Goal: Check status: Check status

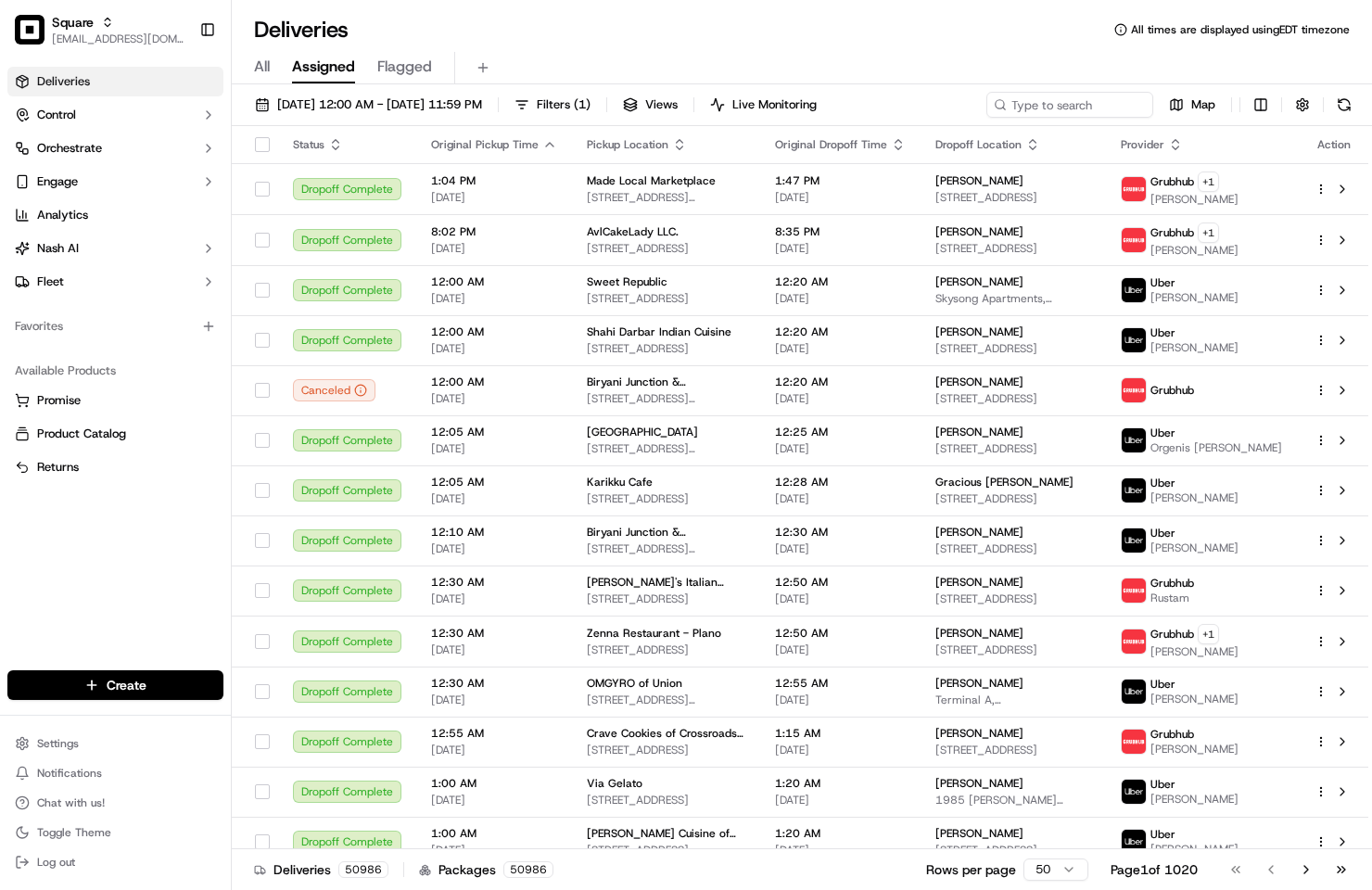
click at [66, 23] on span "Square" at bounding box center [72, 22] width 41 height 18
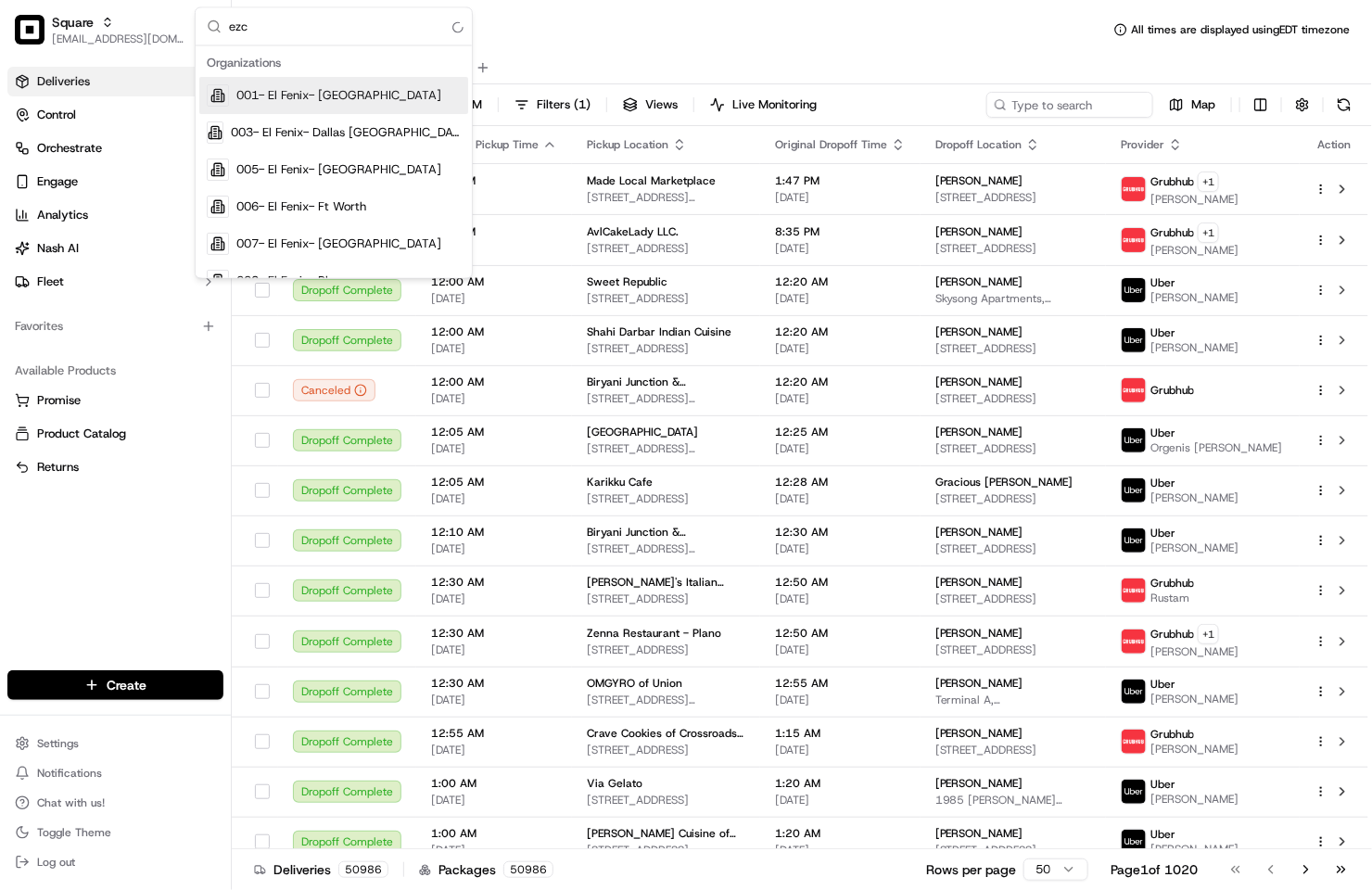
type input "ezca"
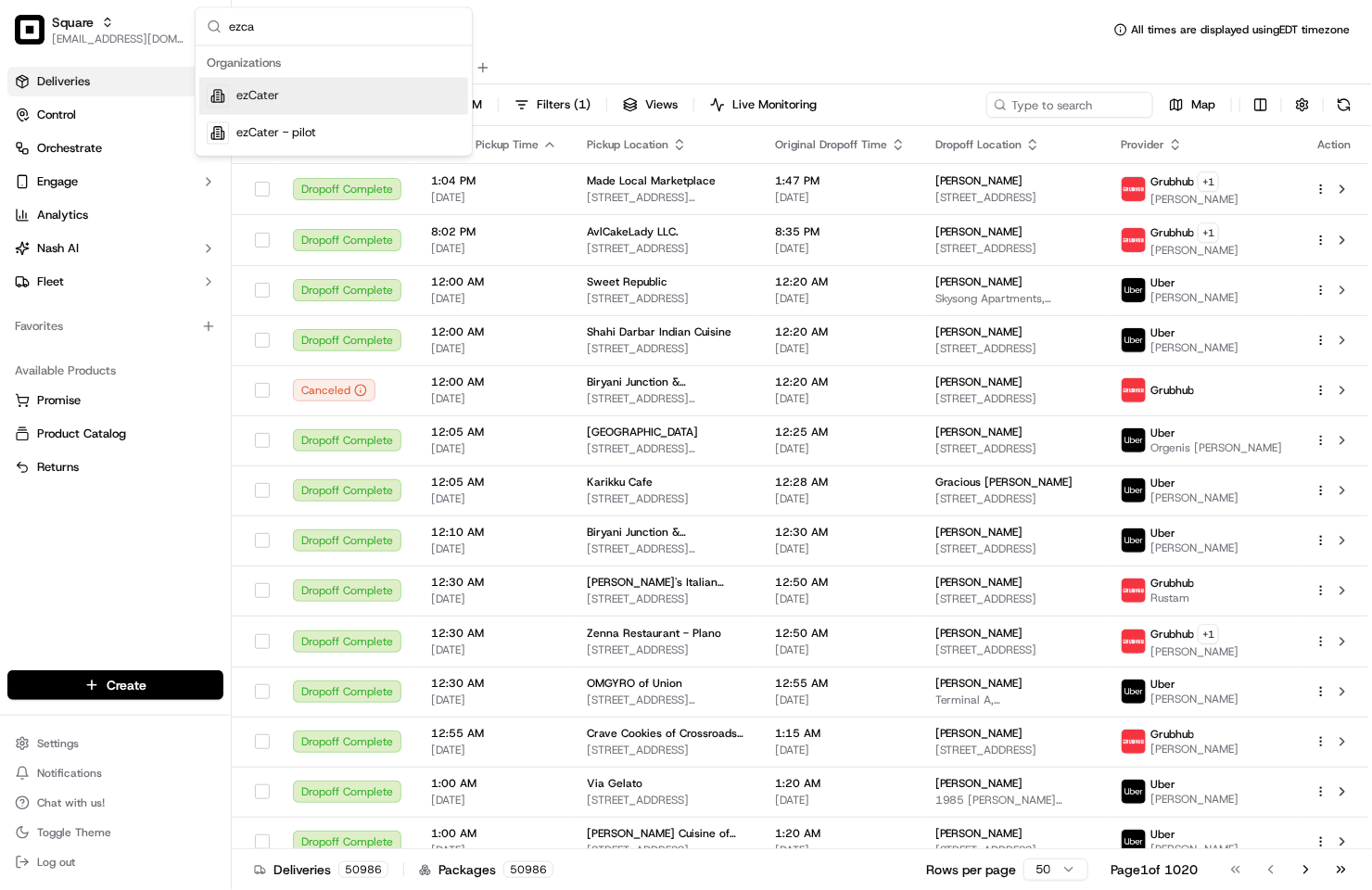
click at [292, 92] on div "ezCater" at bounding box center [334, 96] width 269 height 37
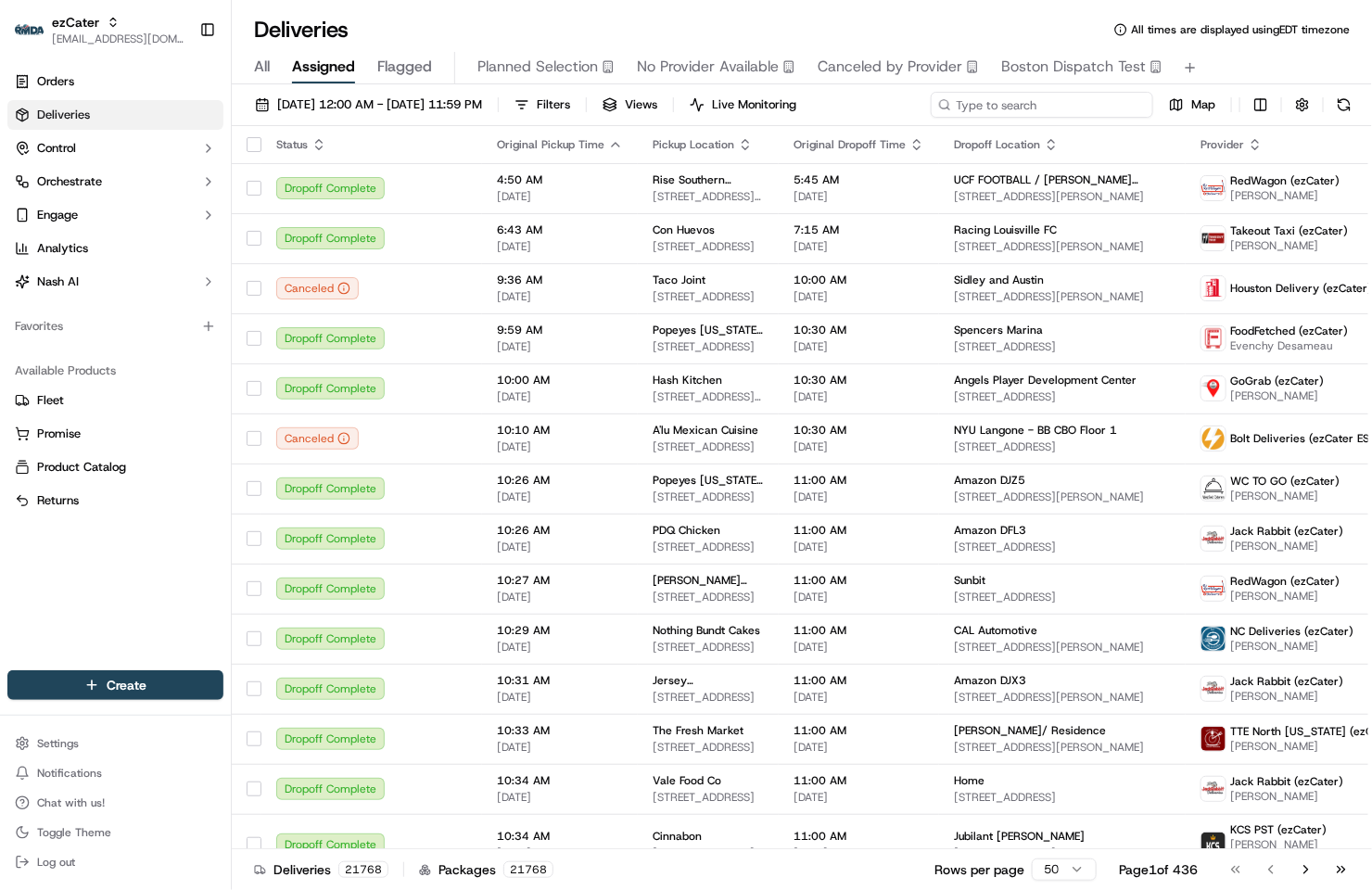
click at [1052, 101] on input at bounding box center [1041, 104] width 222 height 26
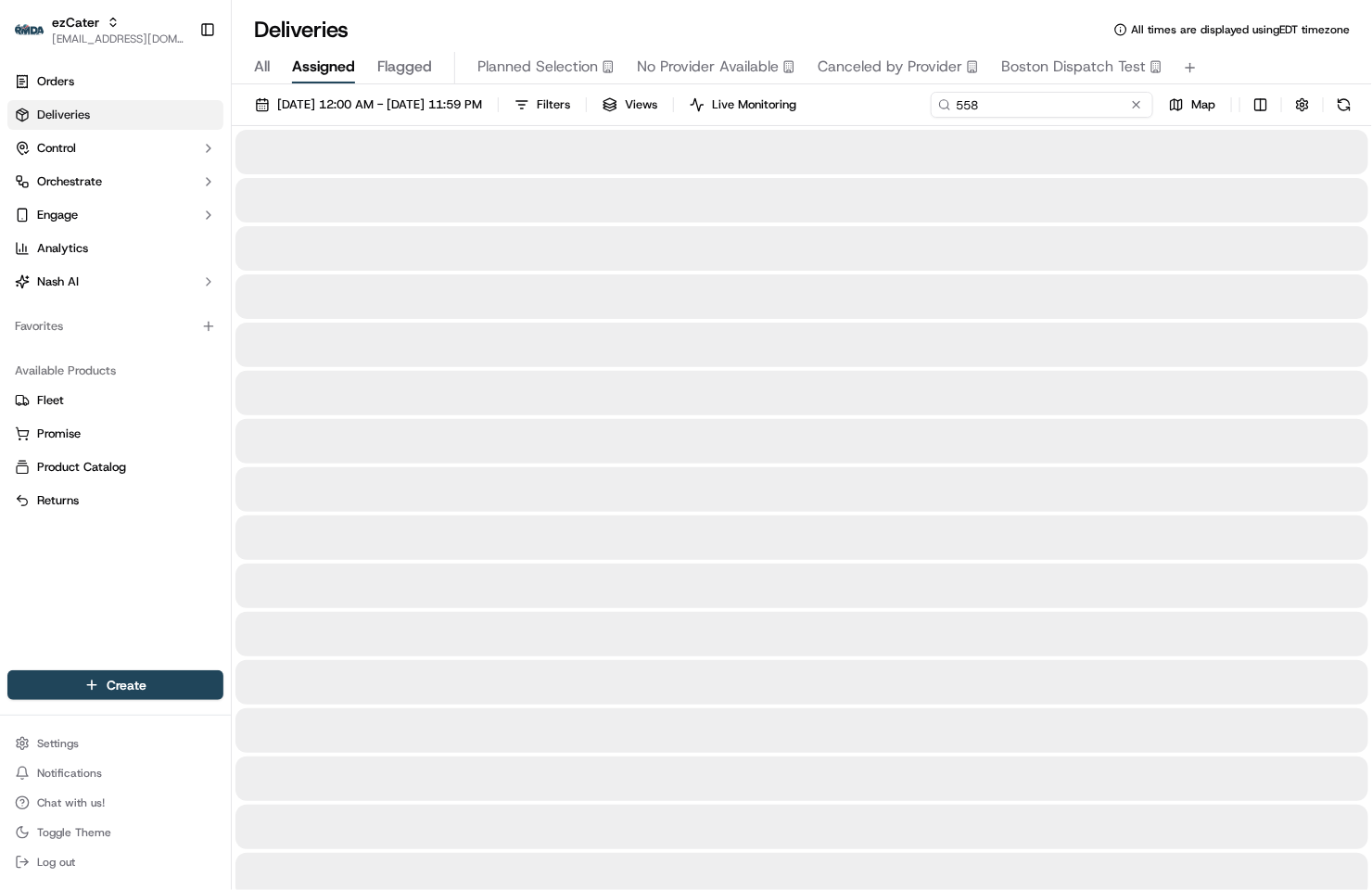
type input "5584"
click at [144, 87] on link "Orders" at bounding box center [115, 81] width 216 height 30
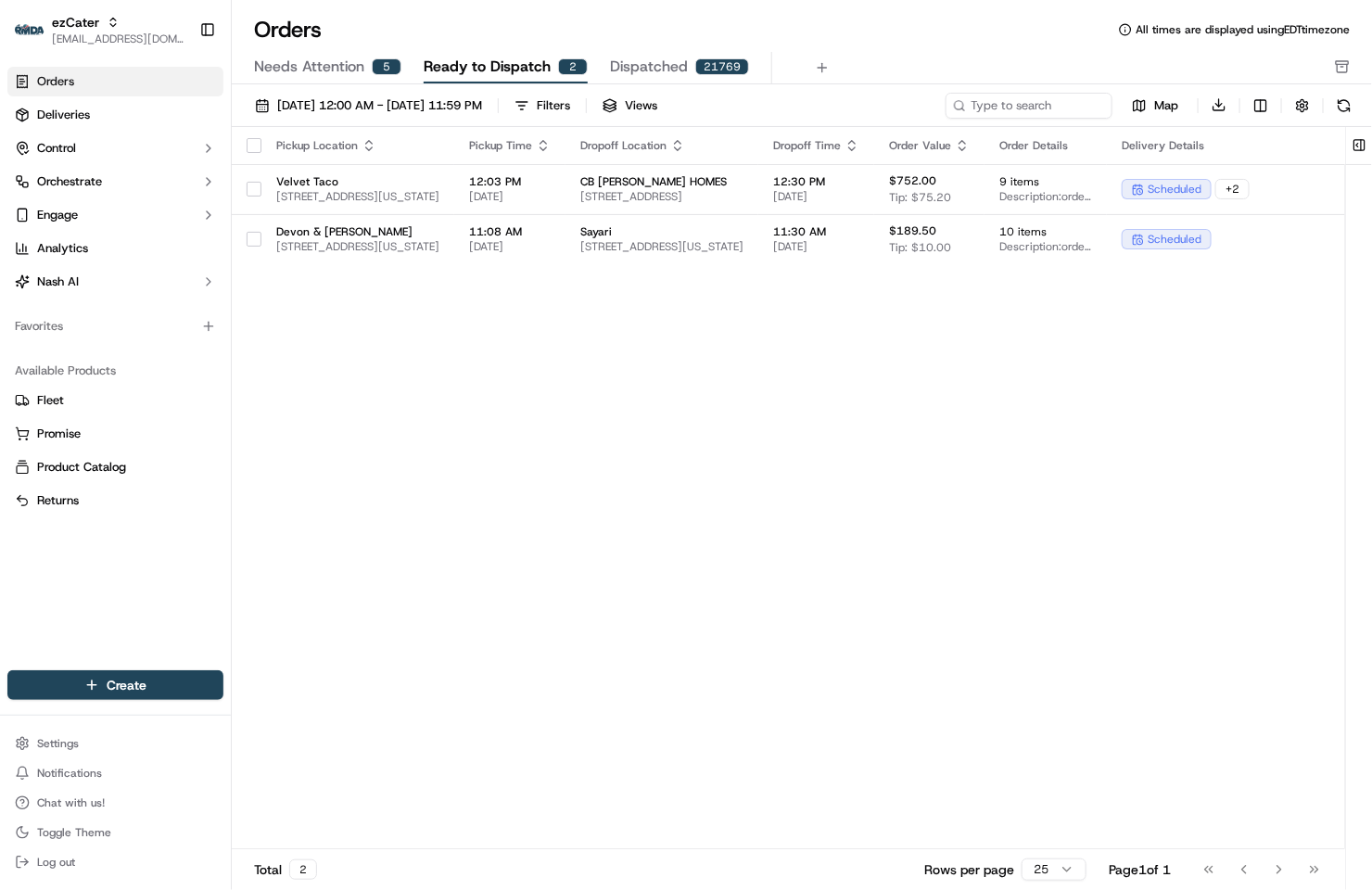
click at [663, 65] on span "Dispatched" at bounding box center [649, 66] width 78 height 22
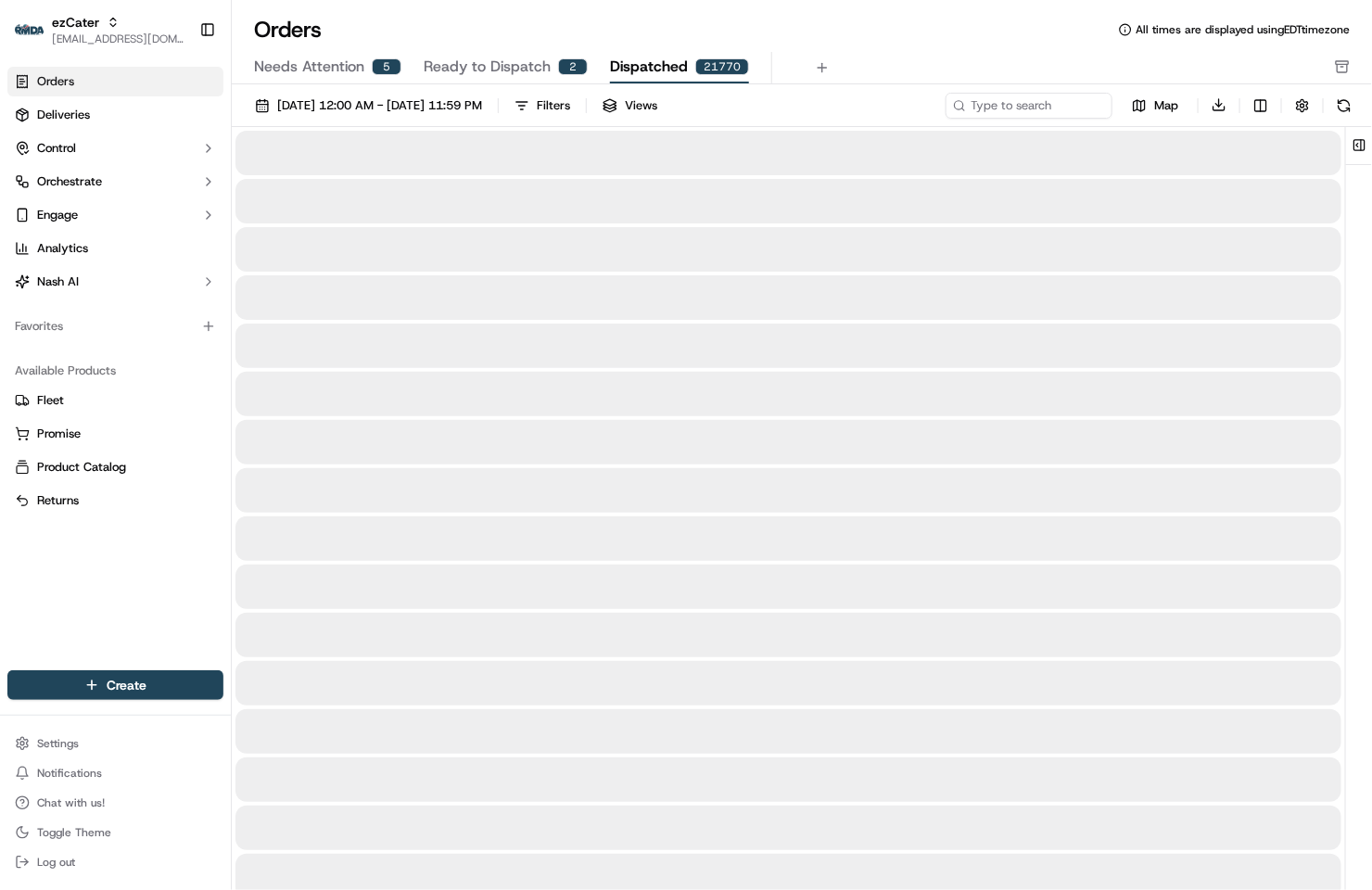
click at [526, 62] on span "Ready to Dispatch" at bounding box center [487, 66] width 127 height 22
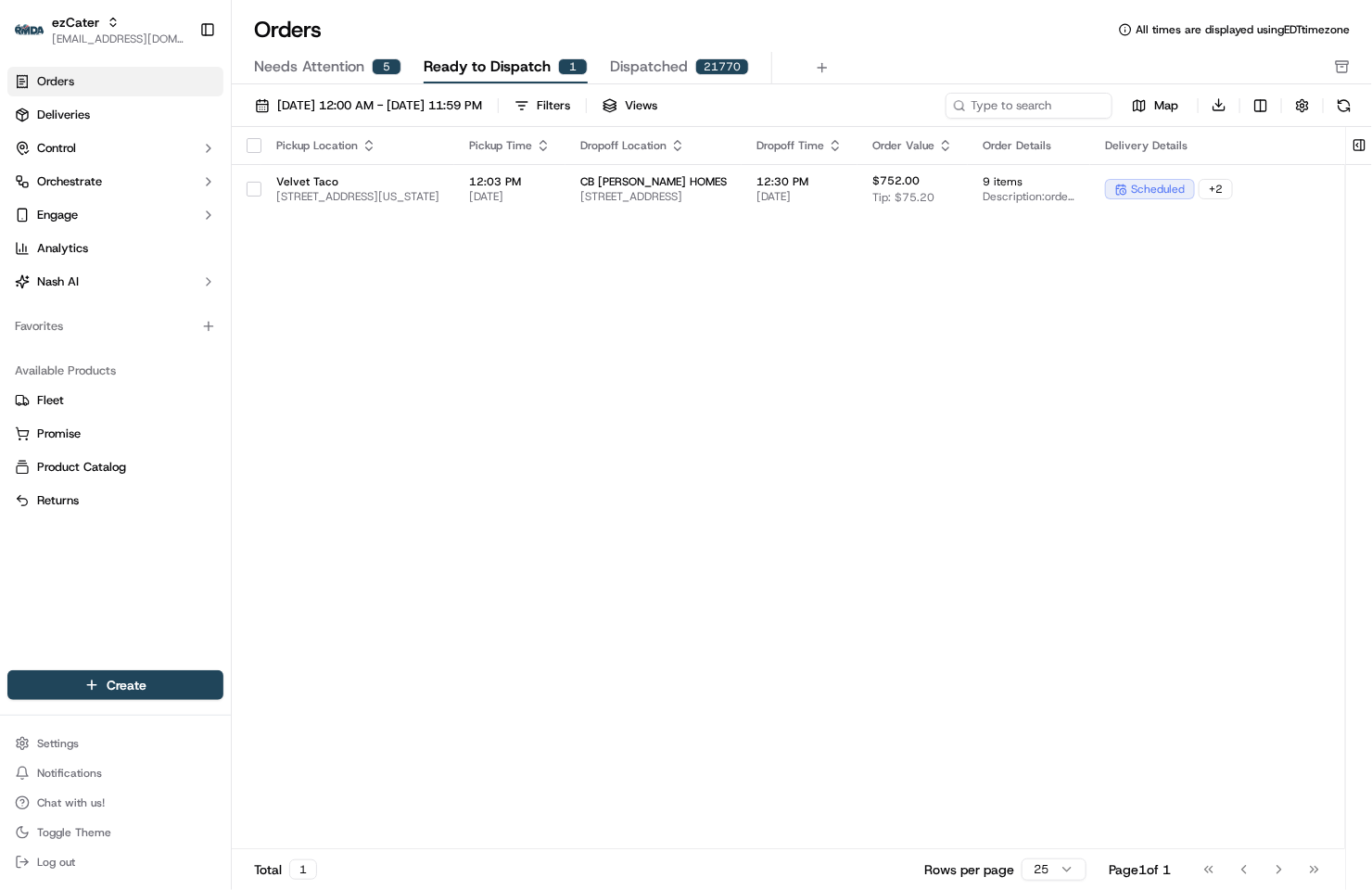
click at [287, 70] on span "Needs Attention" at bounding box center [309, 66] width 111 height 22
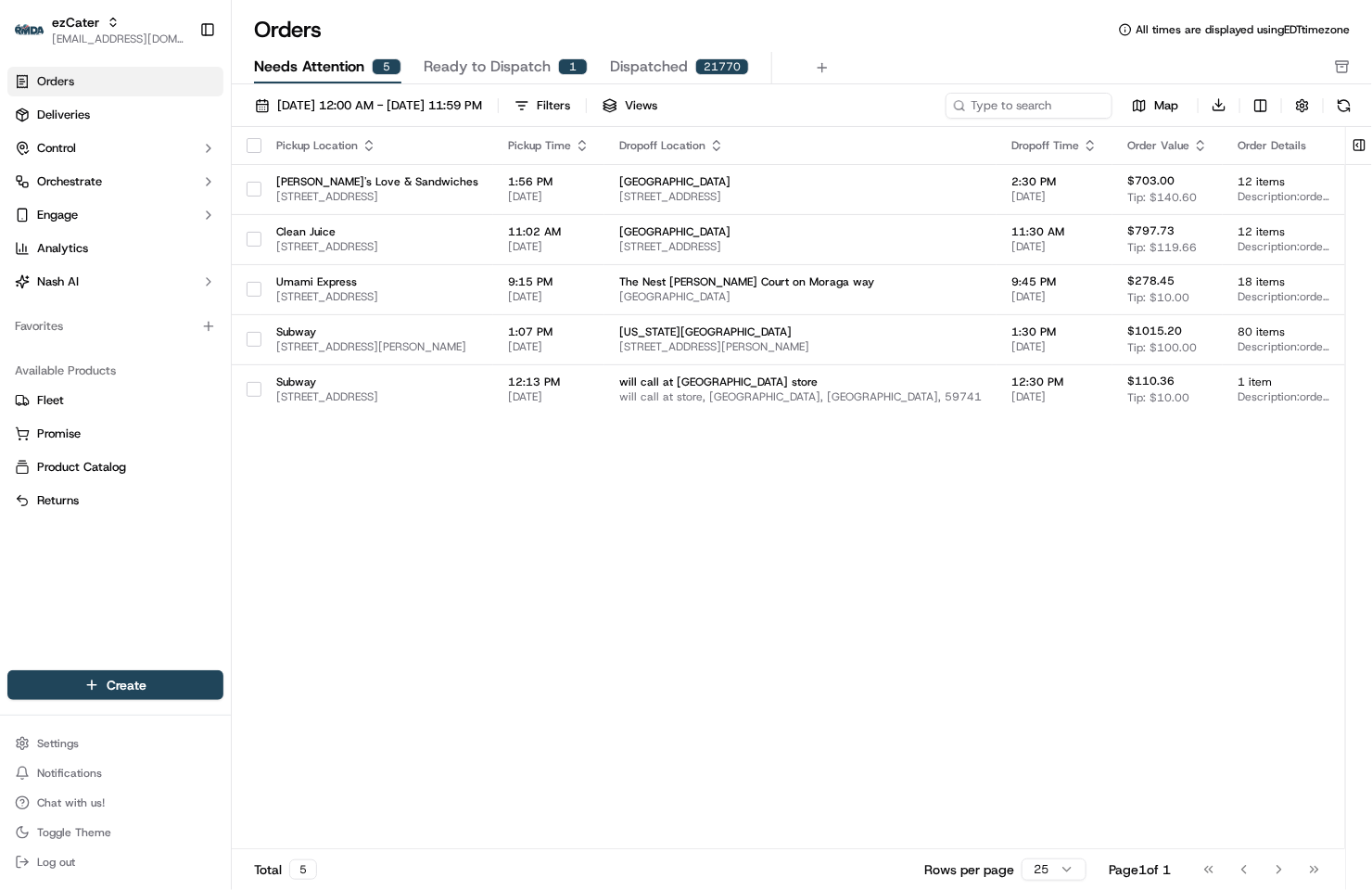
click at [655, 54] on button "Dispatched 21770" at bounding box center [680, 67] width 139 height 32
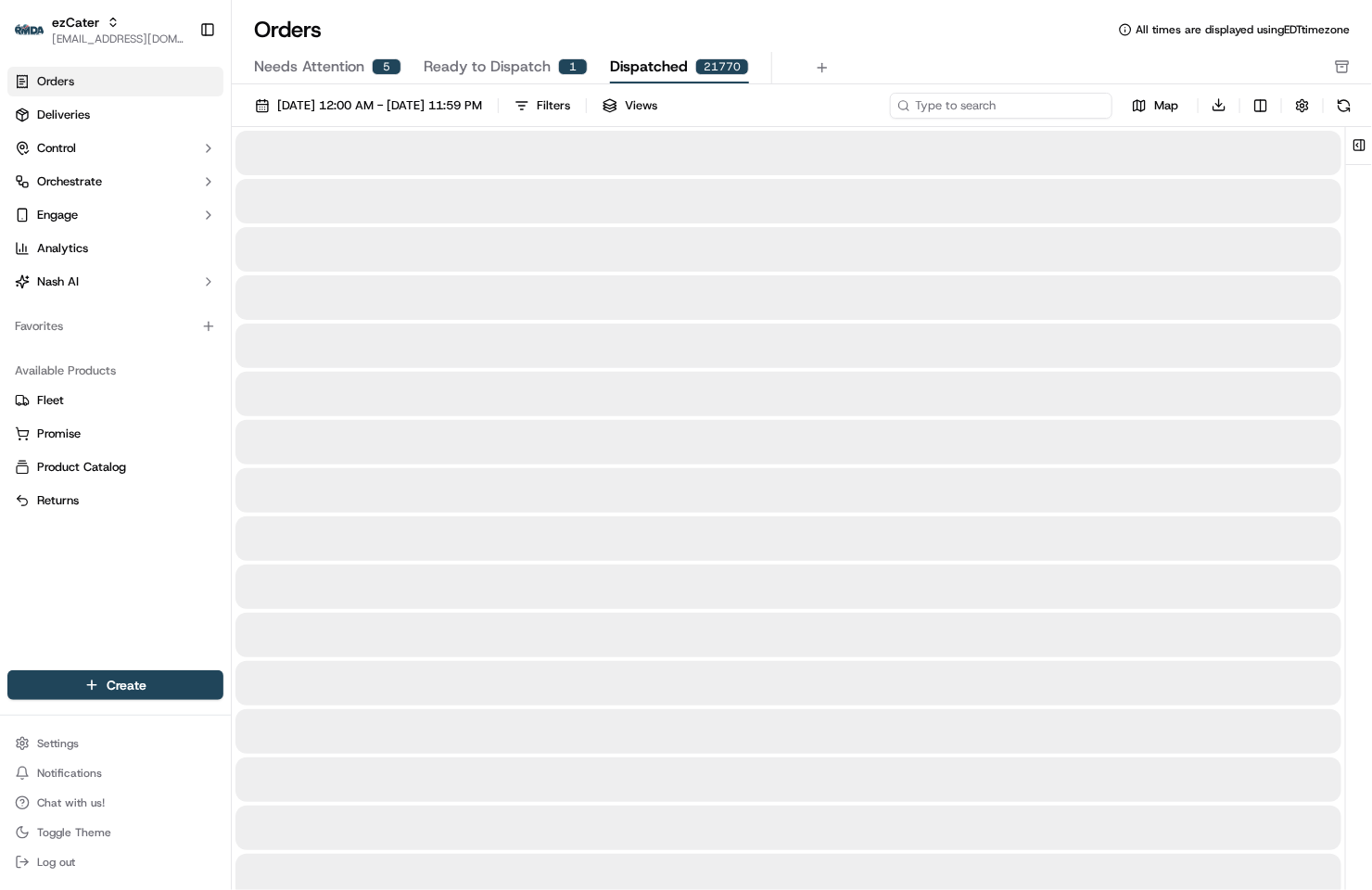
click at [1025, 104] on input at bounding box center [1001, 105] width 222 height 26
type input "5584"
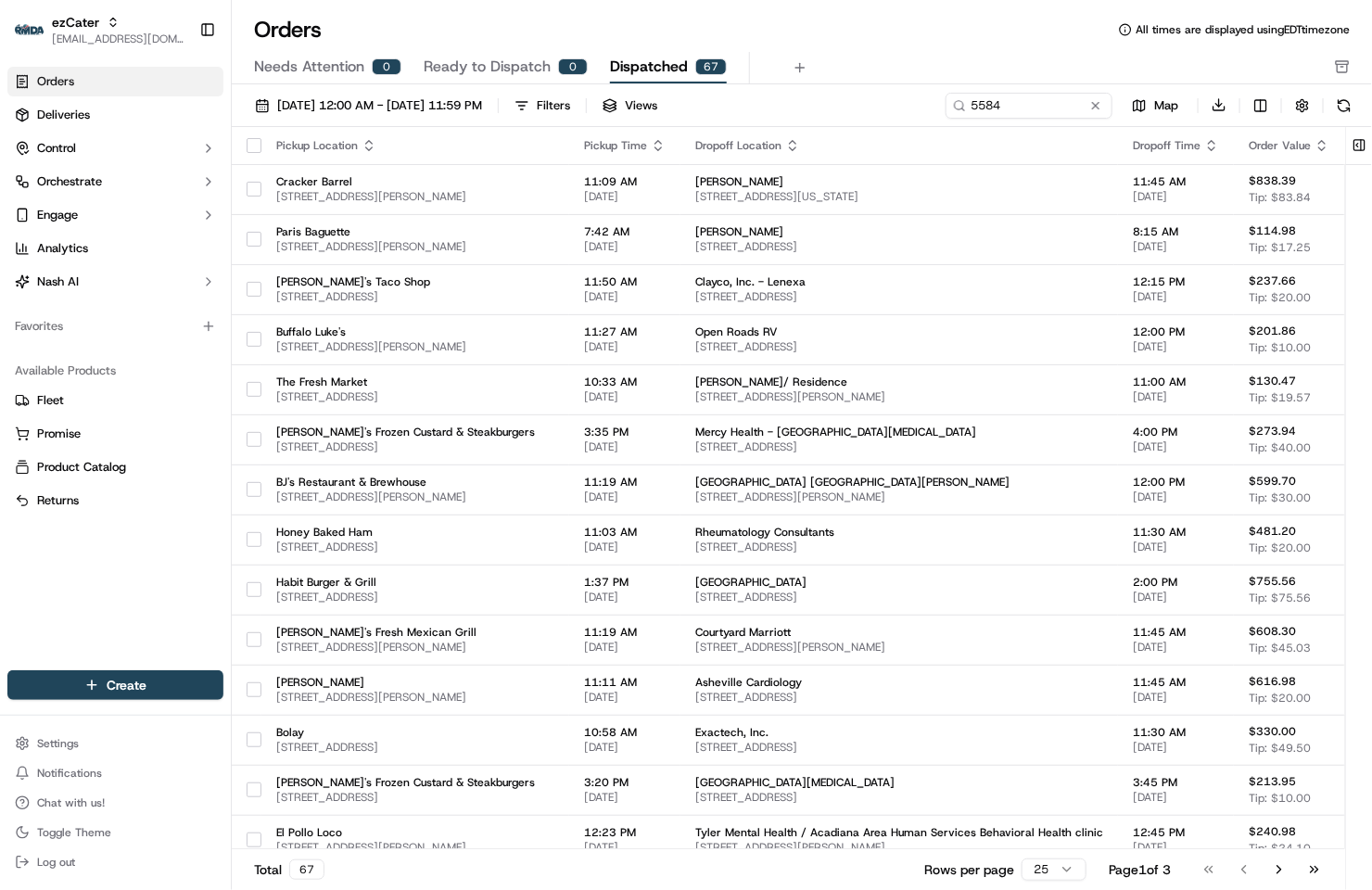
click at [324, 69] on span "Needs Attention" at bounding box center [309, 66] width 111 height 22
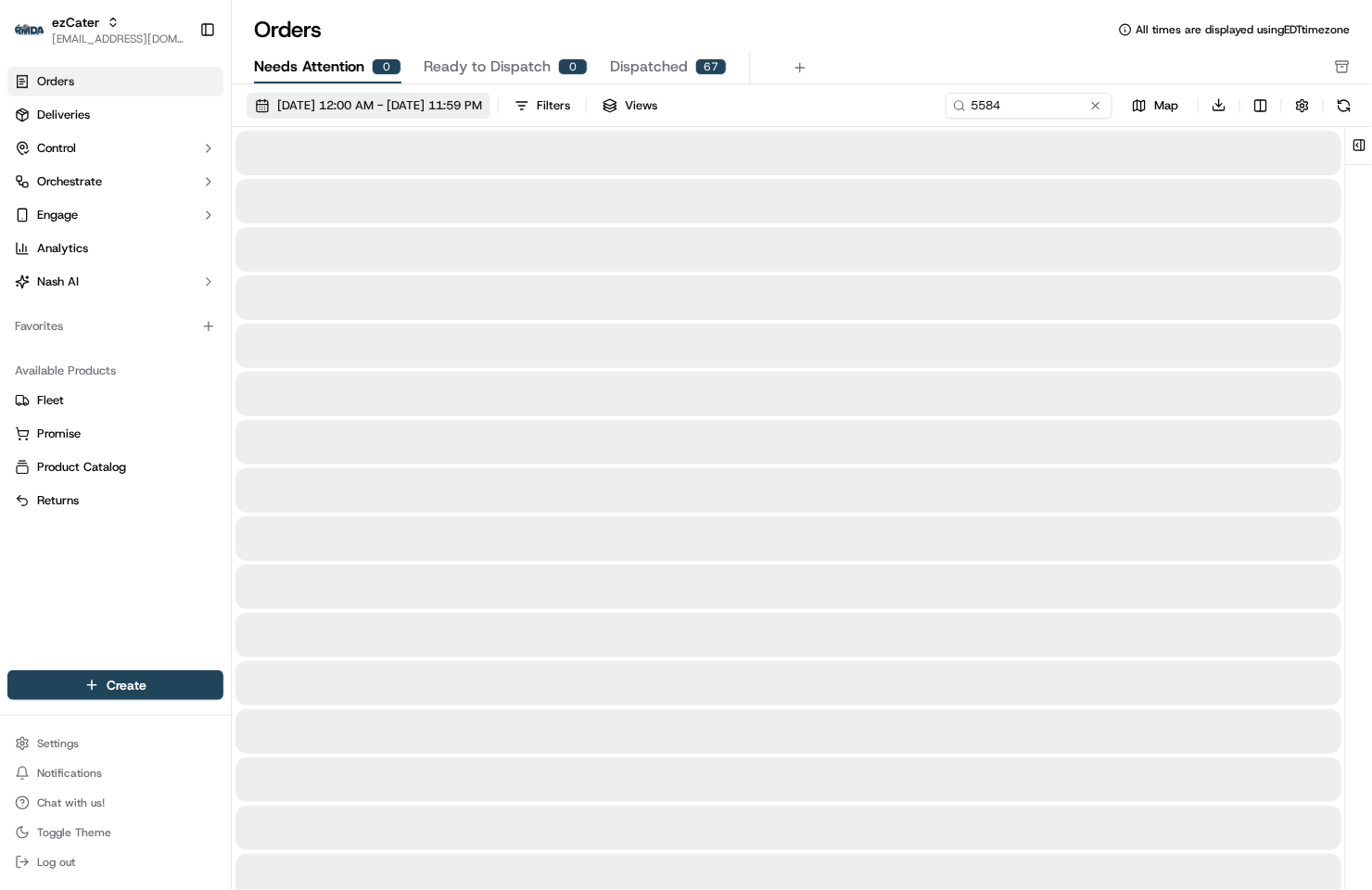
click at [353, 110] on span "09/01/2025 12:00 AM - 09/30/2025 11:59 PM" at bounding box center [379, 105] width 205 height 16
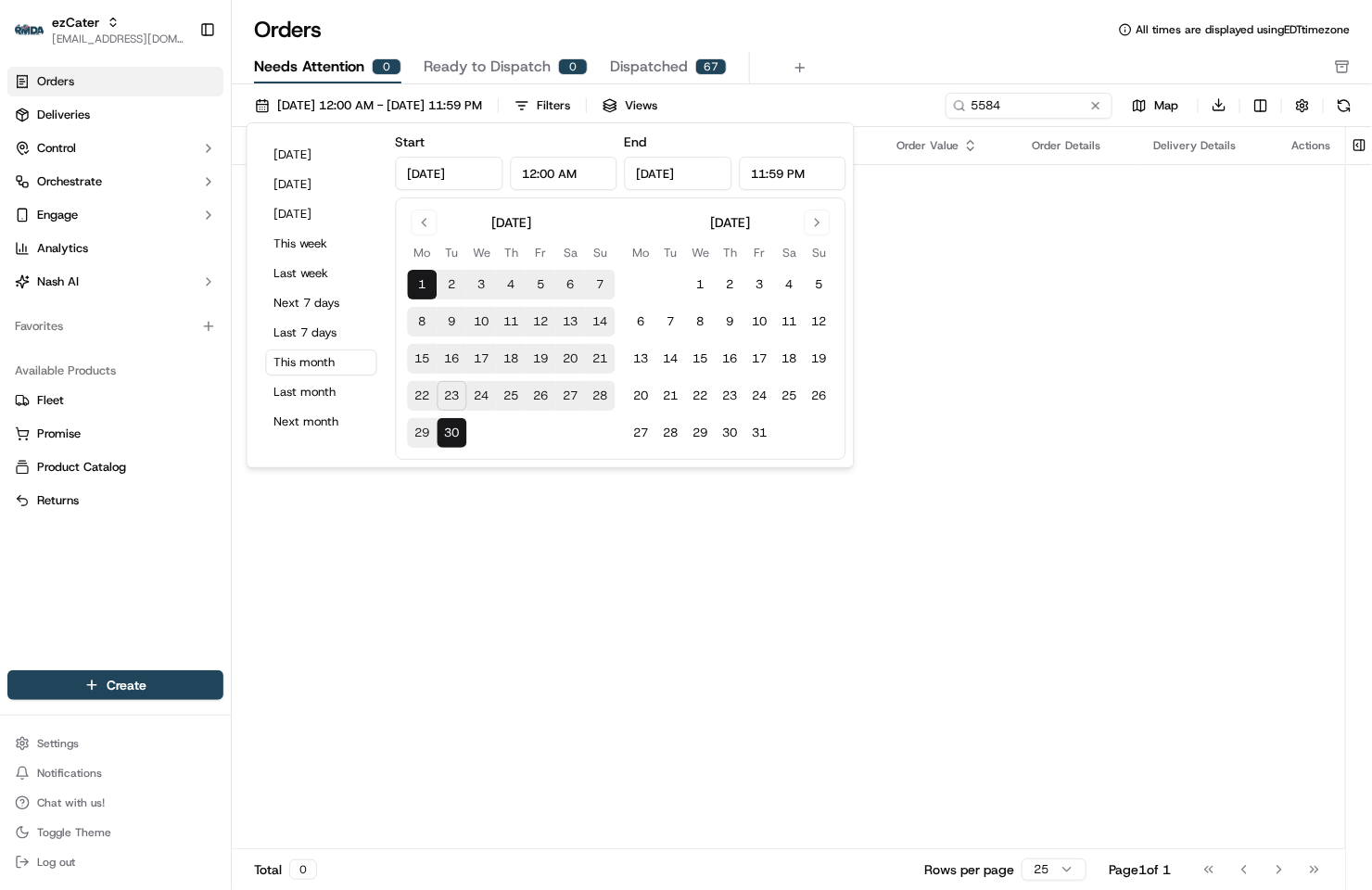
click at [457, 398] on button "23" at bounding box center [452, 395] width 30 height 30
type input "Sep 23, 2025"
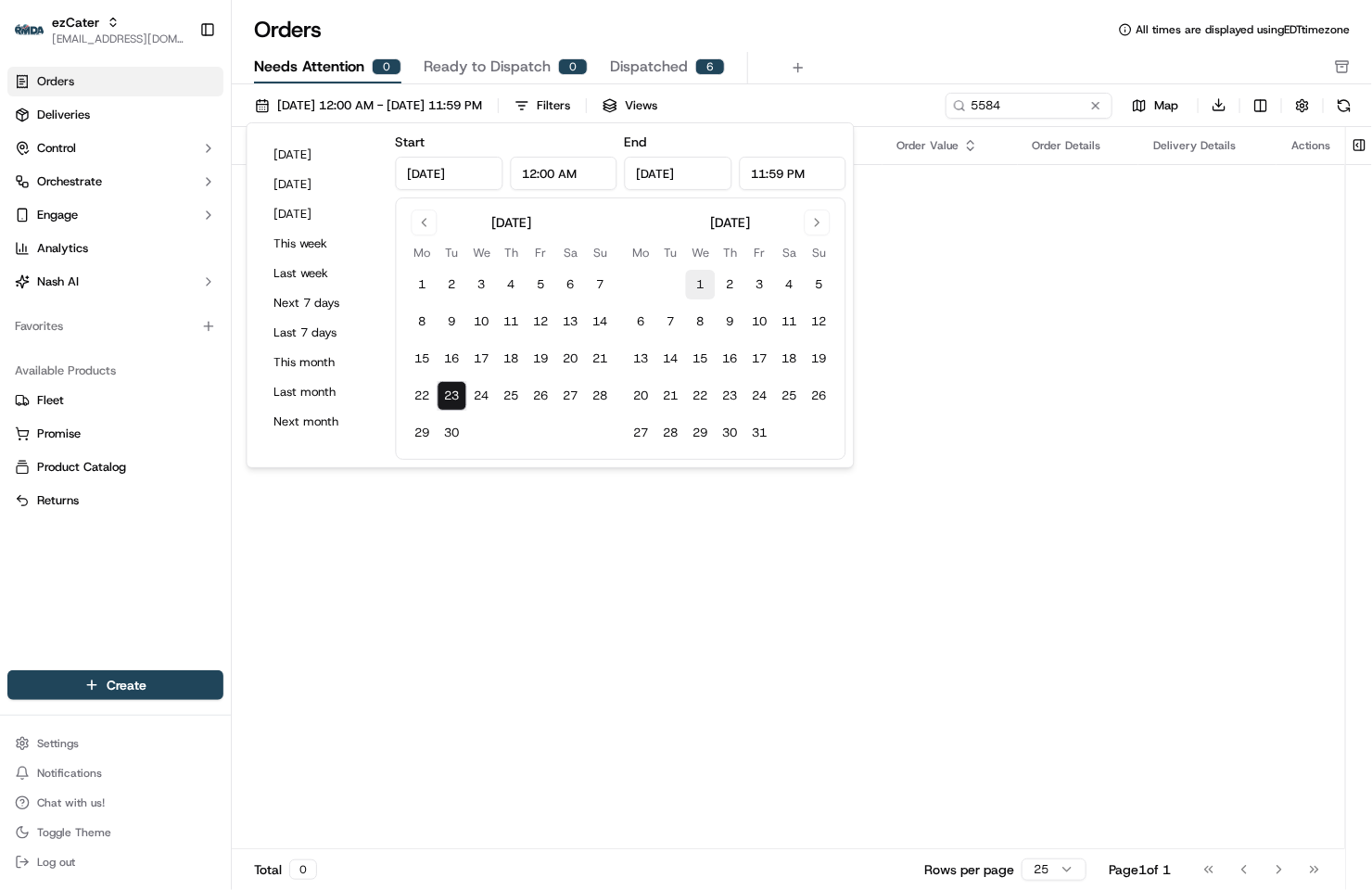
click at [690, 284] on button "1" at bounding box center [701, 284] width 30 height 30
type input "Oct 1, 2025"
click at [791, 34] on div "Orders All times are displayed using EDT timezone" at bounding box center [802, 29] width 1140 height 30
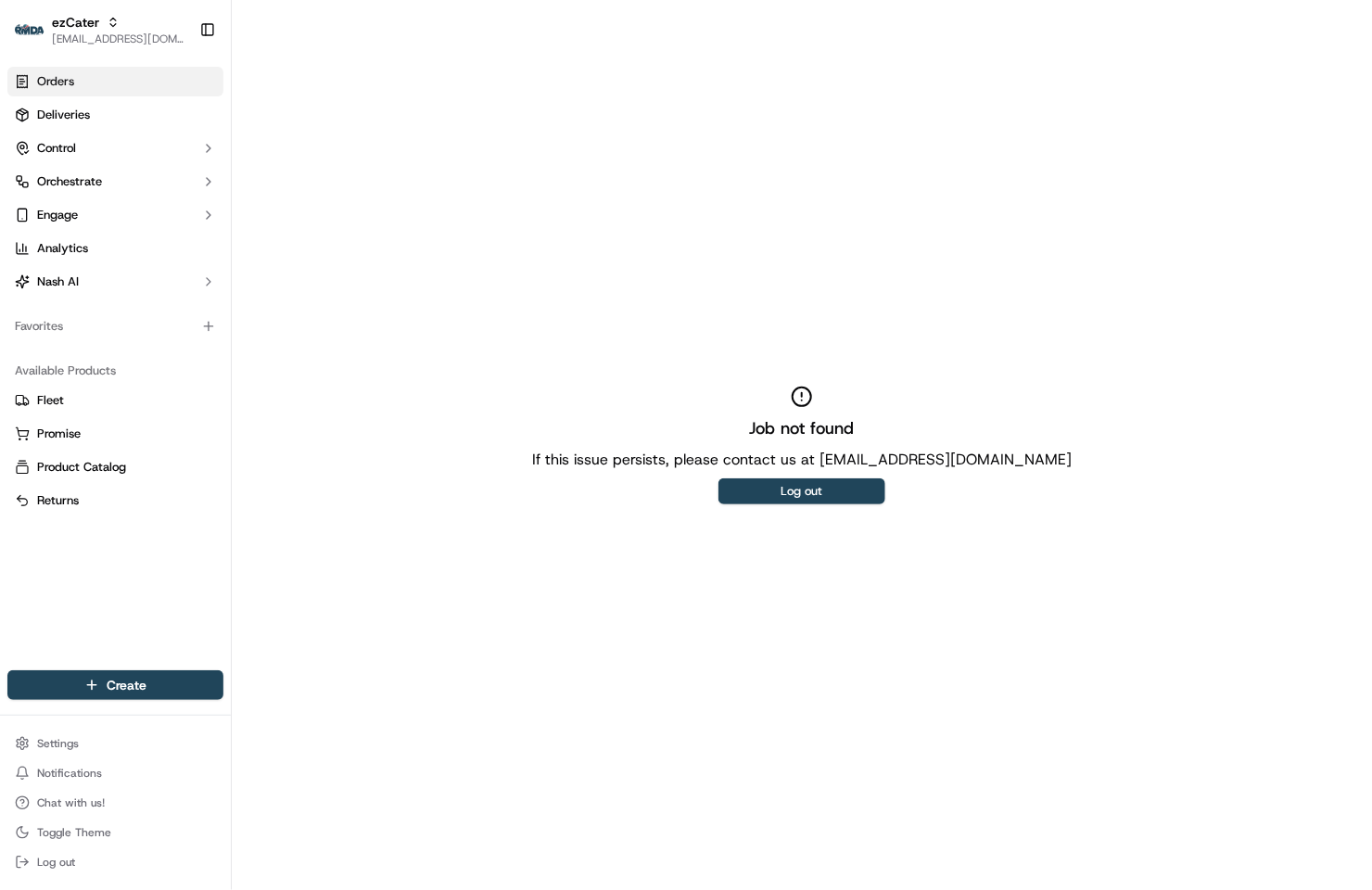
click at [125, 87] on link "Orders" at bounding box center [115, 81] width 216 height 30
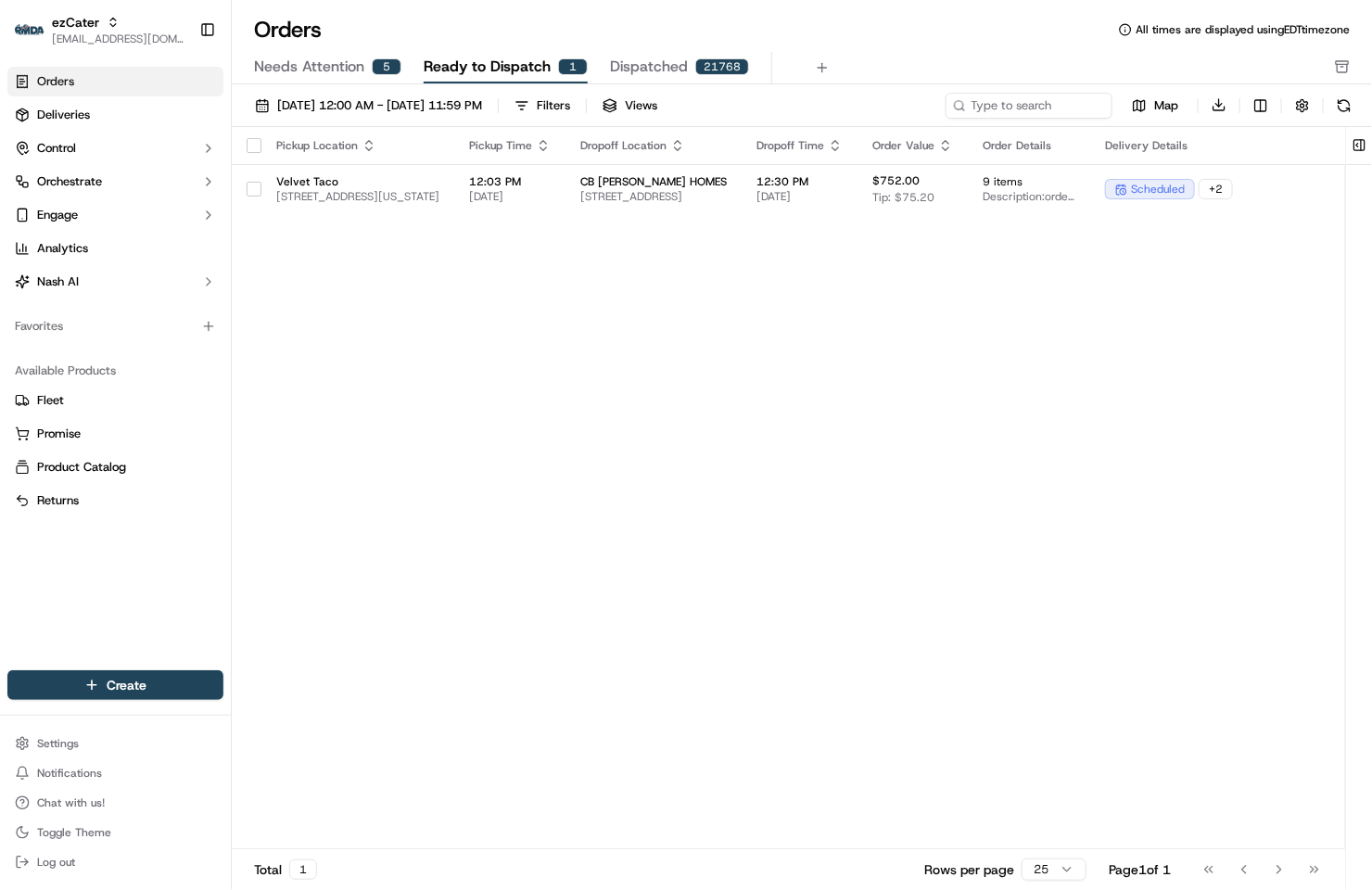
click at [351, 62] on span "Needs Attention" at bounding box center [309, 66] width 111 height 22
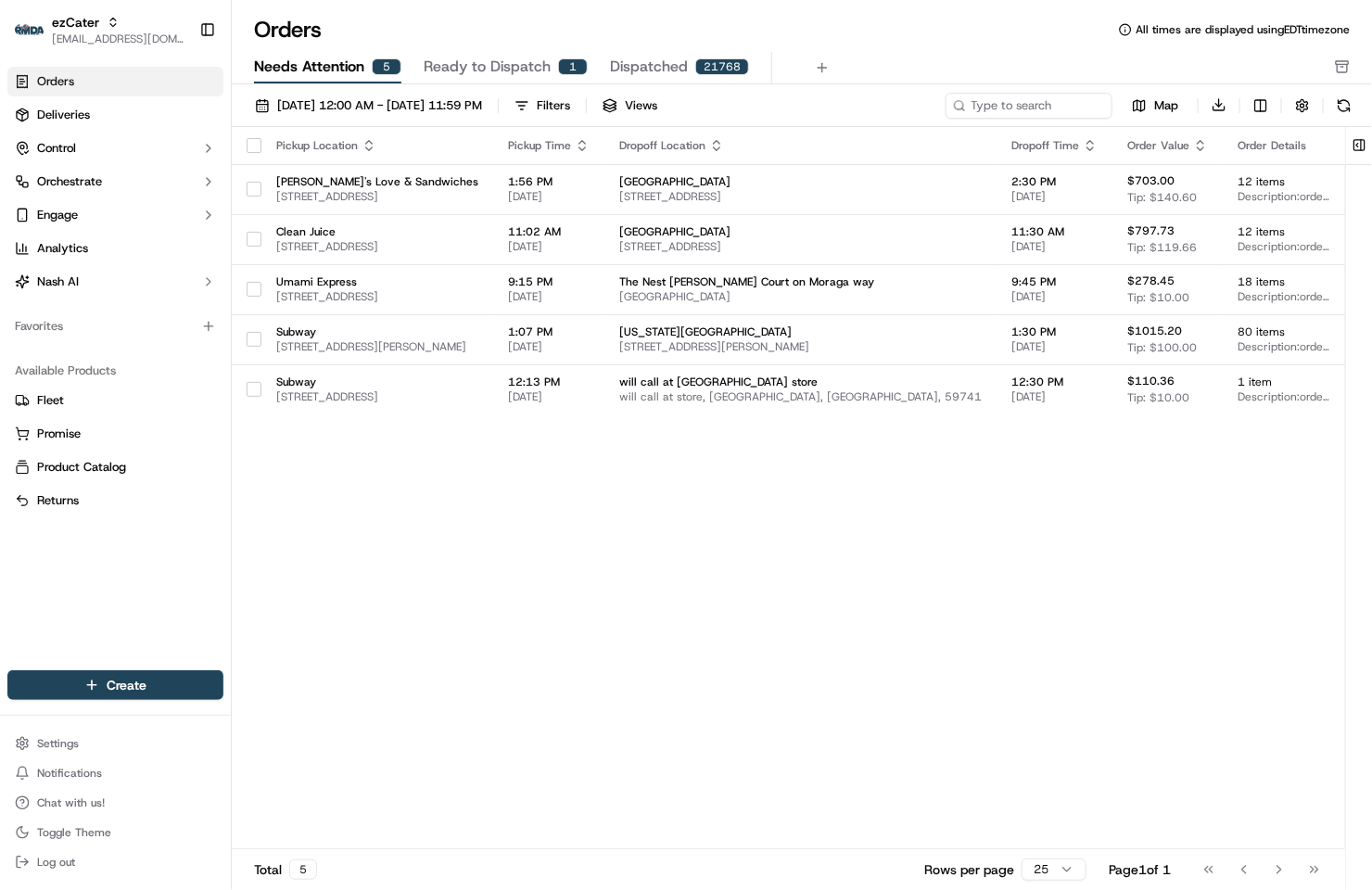
click at [406, 89] on div "09/01/2025 12:00 AM - 09/30/2025 11:59 PM Filters Views Map Download Pickup Loc…" at bounding box center [802, 494] width 1140 height 819
click at [407, 92] on button "09/01/2025 12:00 AM - 09/30/2025 11:59 PM" at bounding box center [369, 105] width 244 height 26
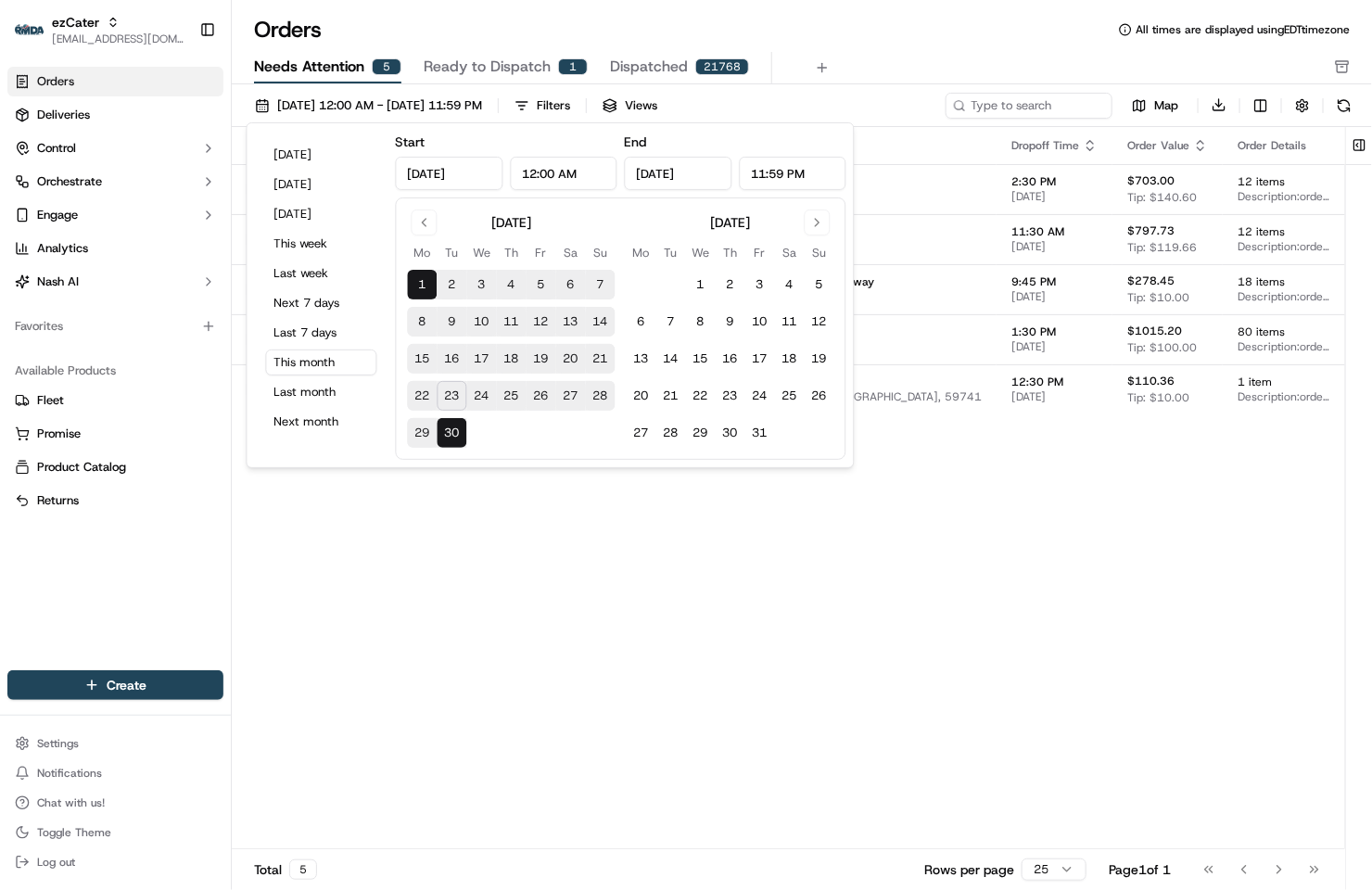
click at [454, 384] on button "23" at bounding box center [452, 395] width 30 height 30
type input "Sep 23, 2025"
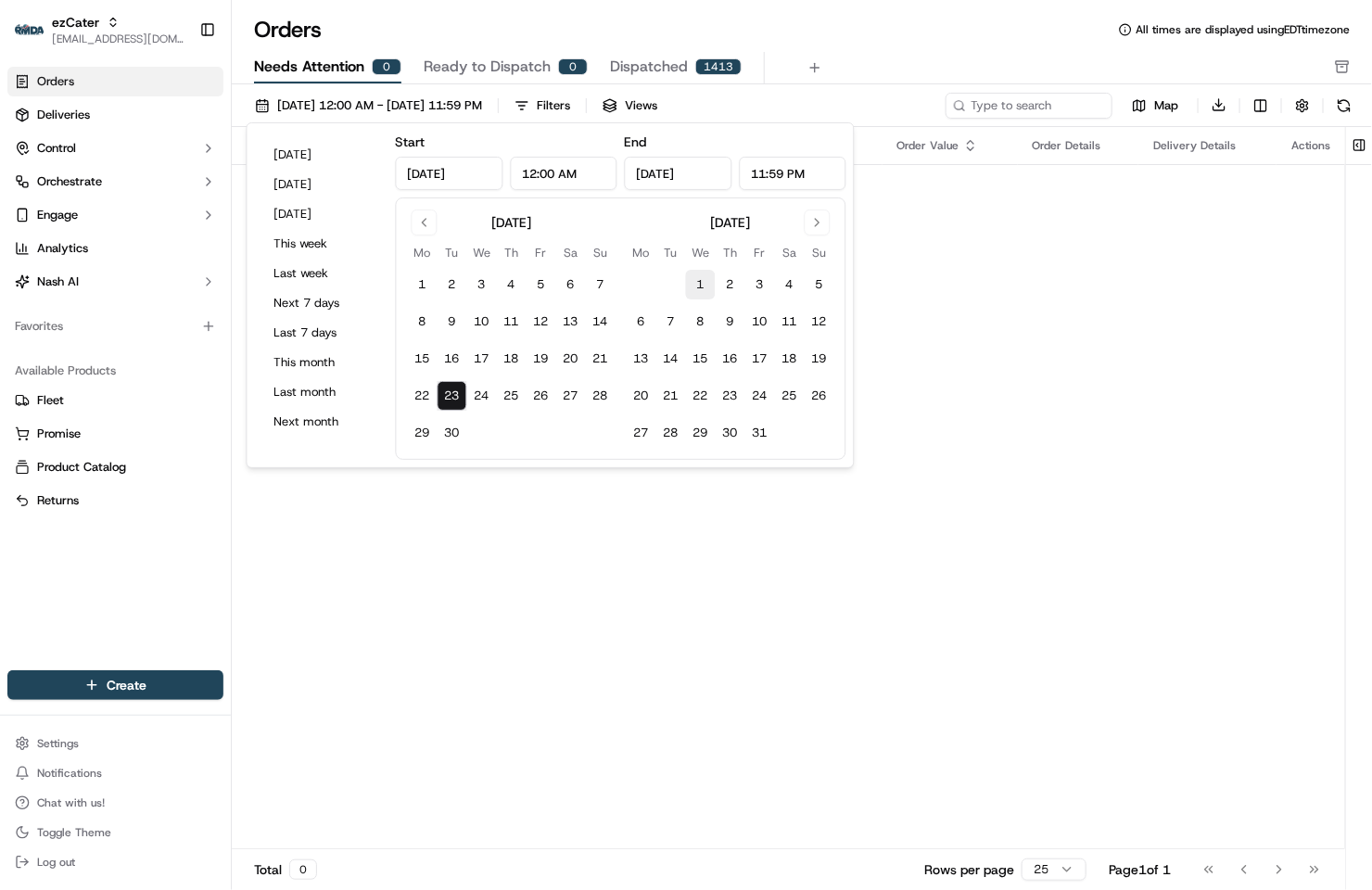
click at [710, 275] on button "1" at bounding box center [701, 284] width 30 height 30
type input "Oct 1, 2025"
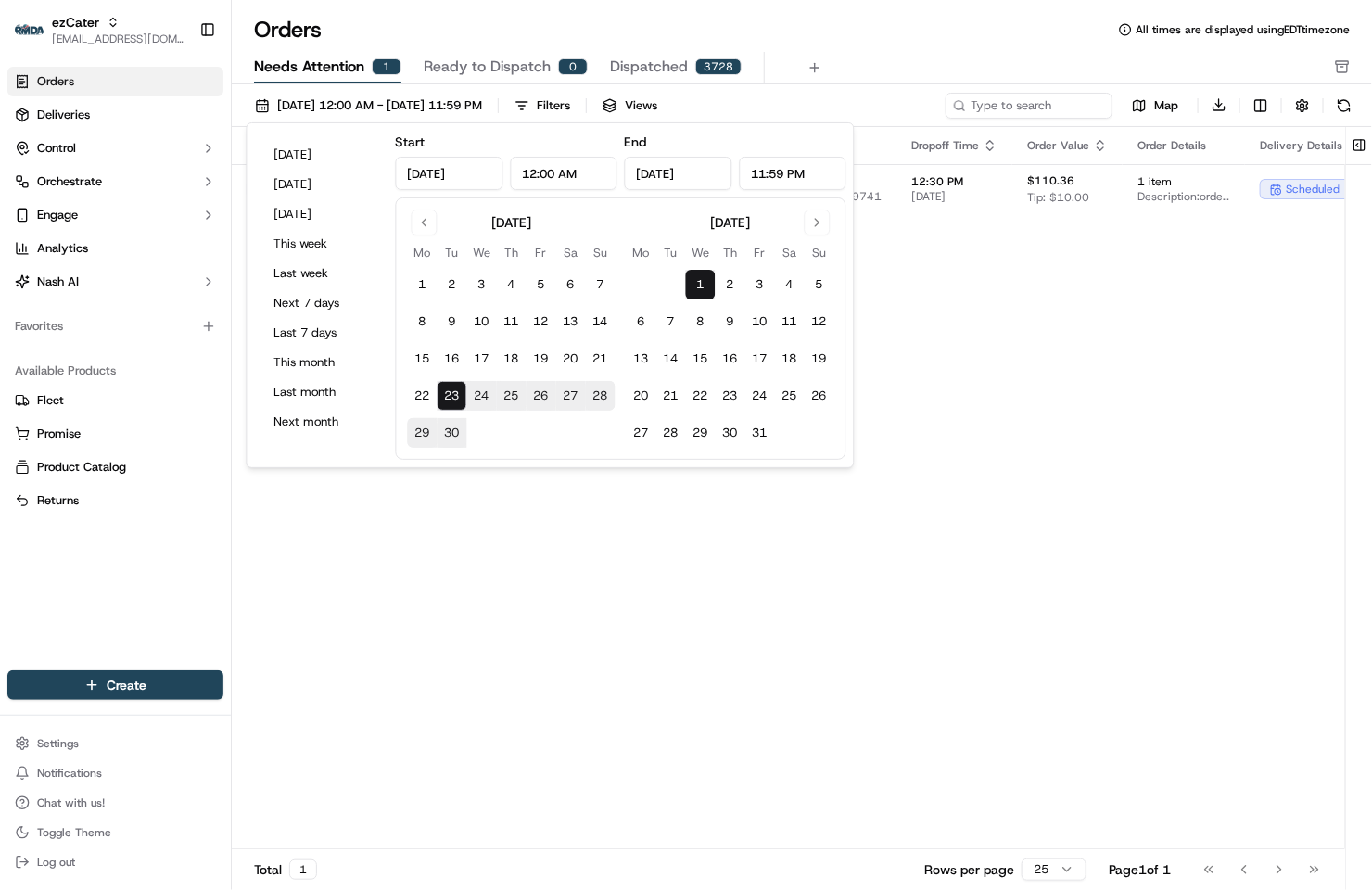
click at [804, 34] on div "Orders All times are displayed using EDT timezone" at bounding box center [802, 29] width 1140 height 30
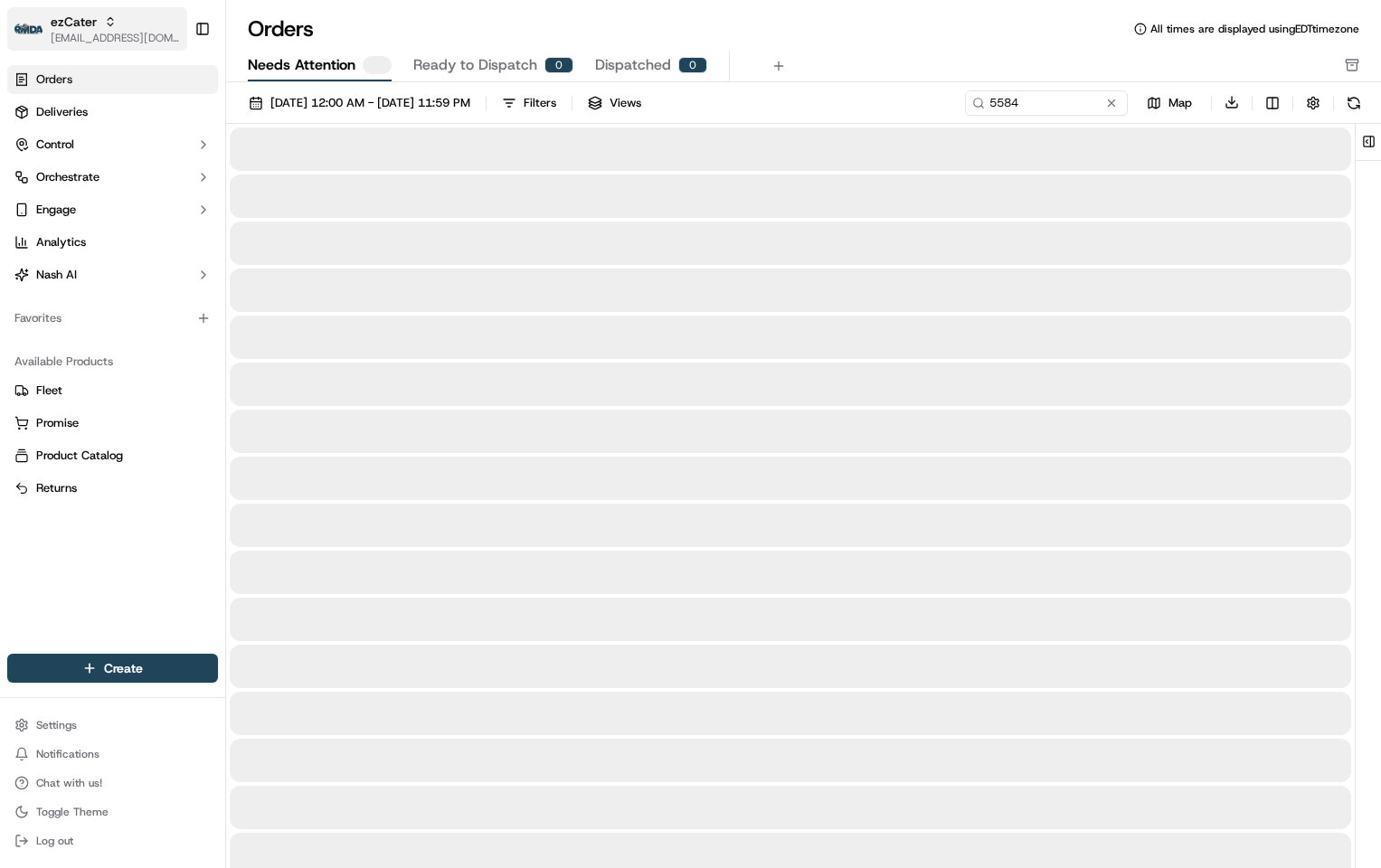
click at [87, 27] on span "ezCater" at bounding box center [73, 22] width 46 height 18
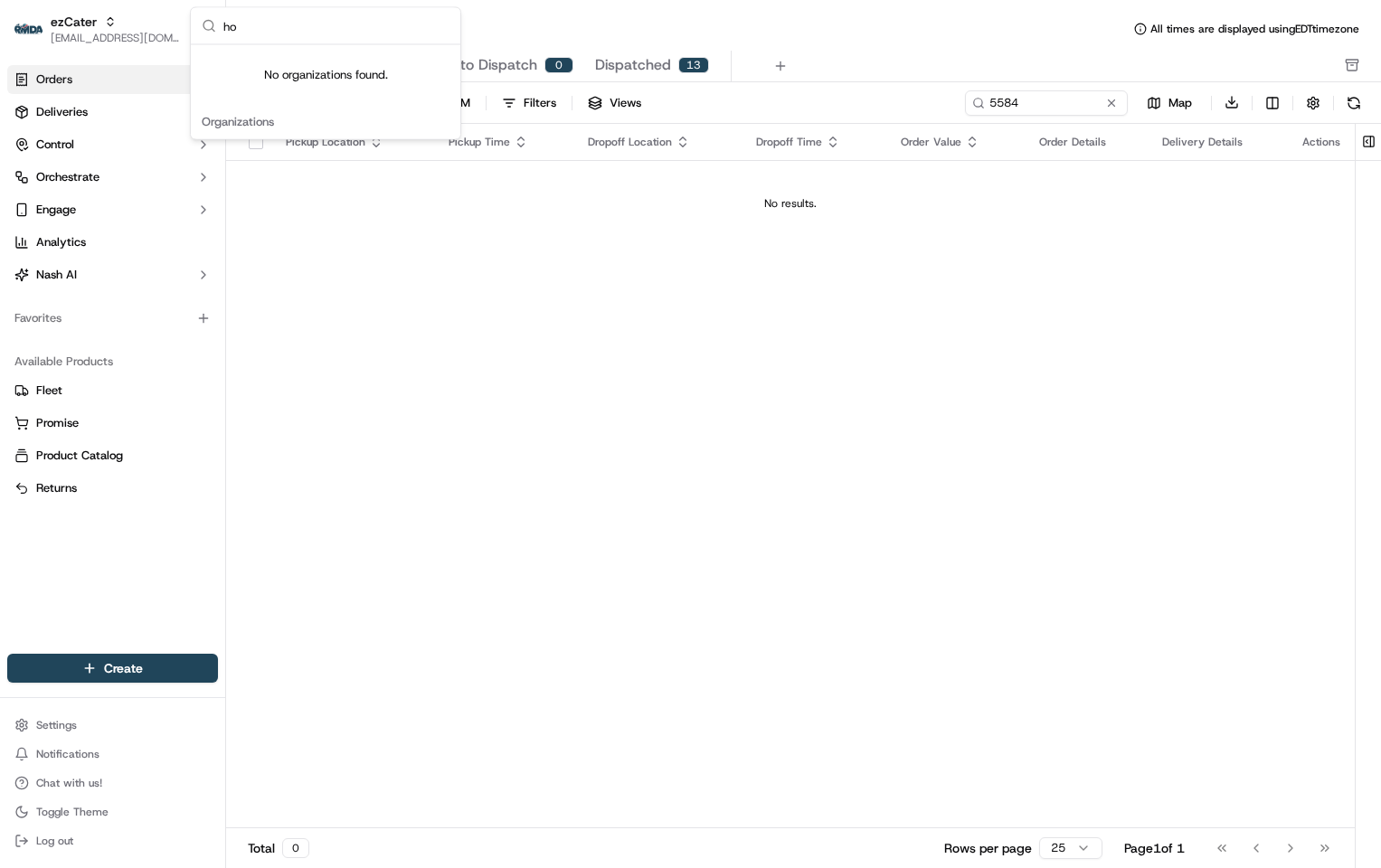
type input "h"
type input "billy"
click at [288, 112] on div "BillyDoe Meats" at bounding box center [325, 94] width 263 height 37
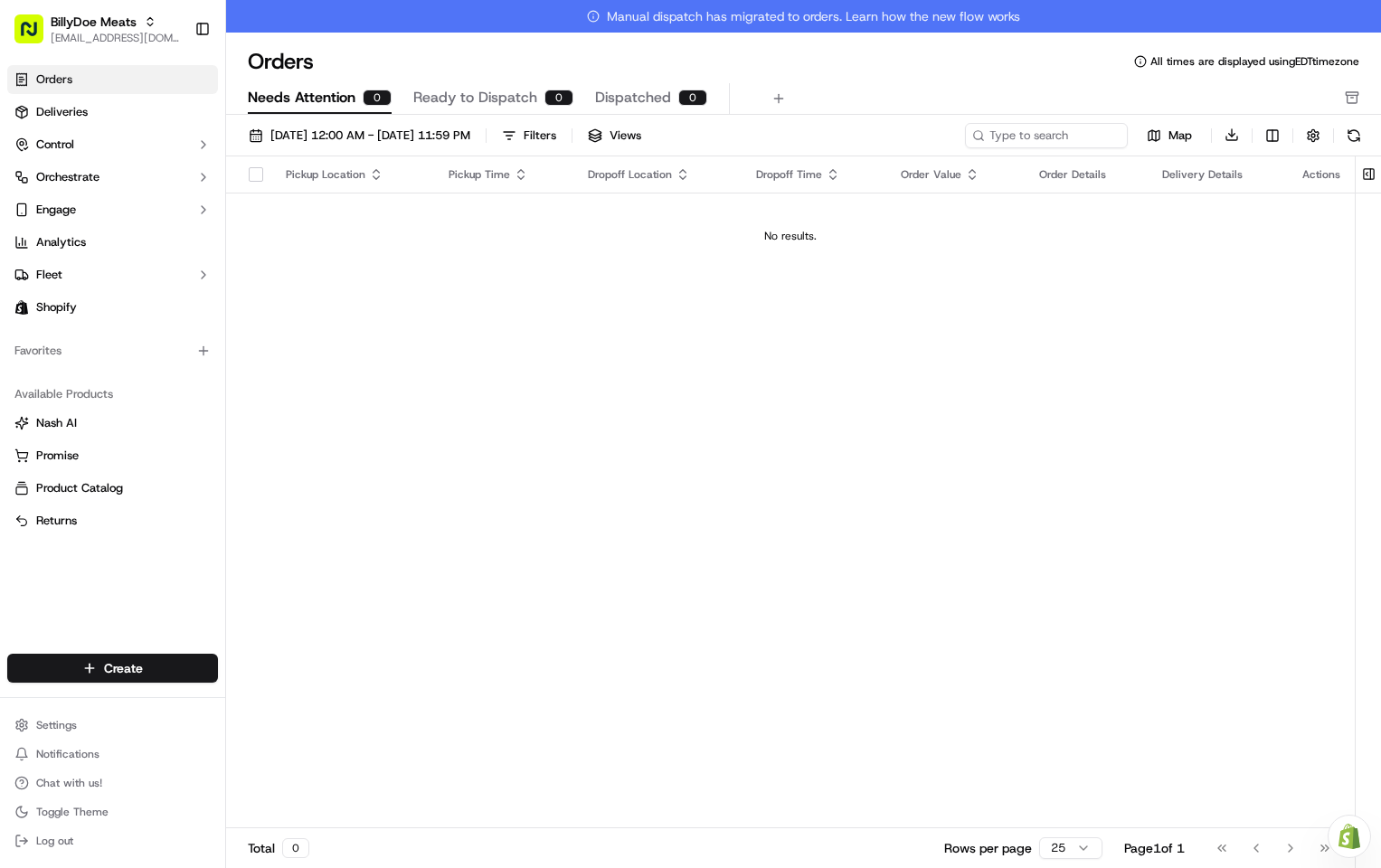
click at [77, 88] on link "Orders" at bounding box center [113, 79] width 211 height 29
click at [130, 112] on link "Deliveries" at bounding box center [113, 112] width 211 height 29
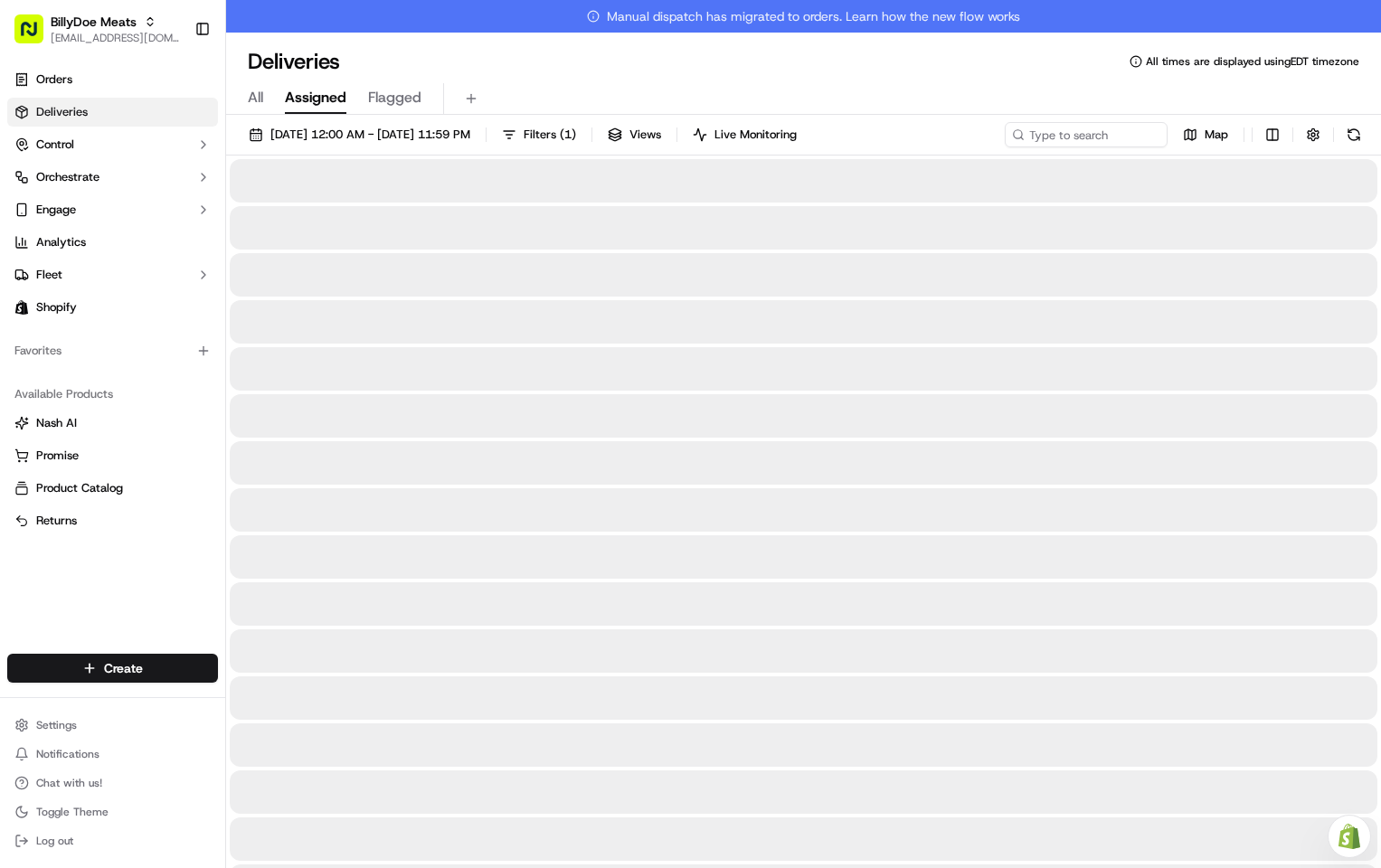
click at [325, 96] on span "Assigned" at bounding box center [316, 97] width 62 height 22
click at [331, 134] on span "[DATE] 12:00 AM - [DATE] 11:59 PM" at bounding box center [369, 134] width 200 height 16
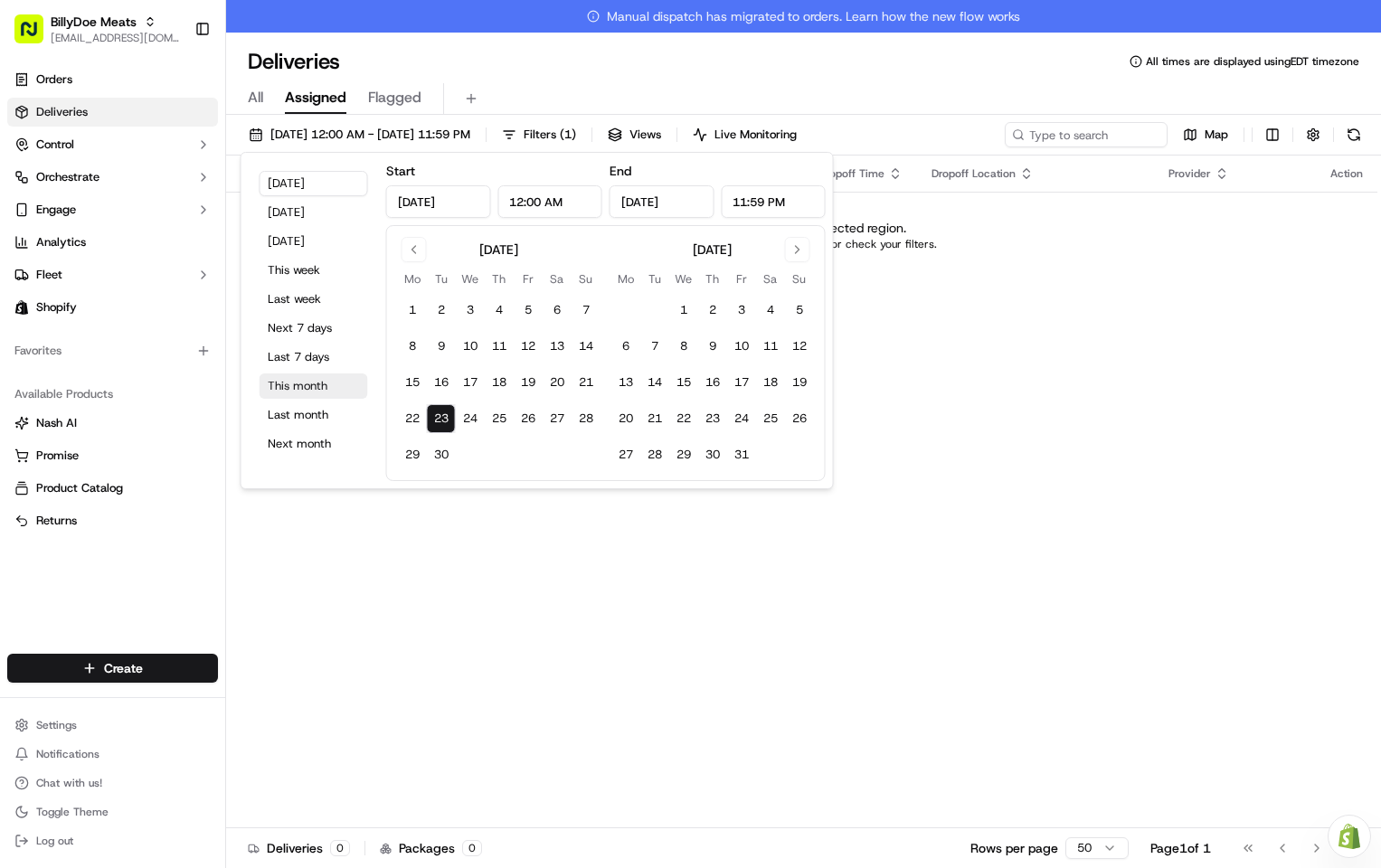
click at [321, 389] on button "This month" at bounding box center [314, 385] width 109 height 25
type input "[DATE]"
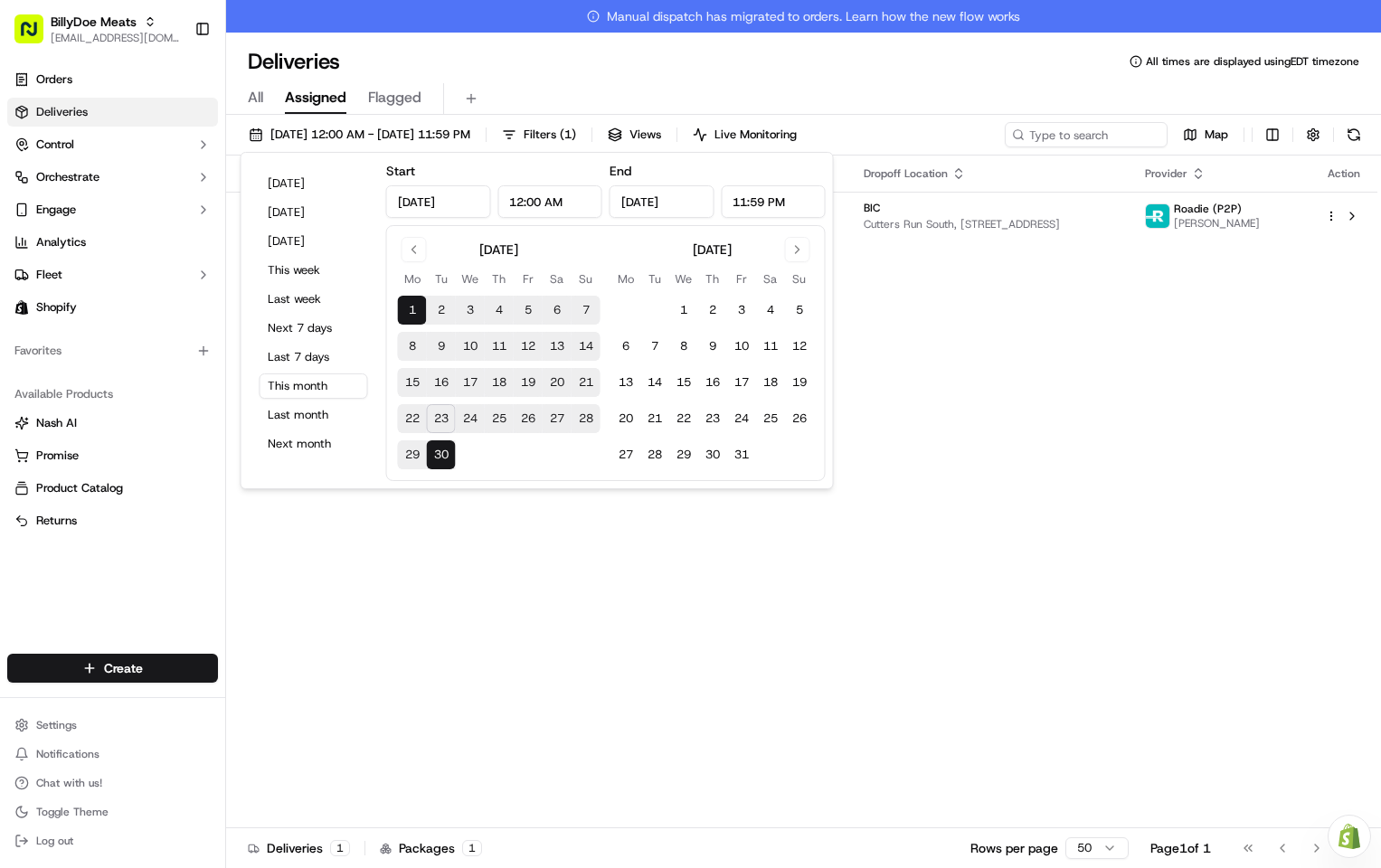
click at [730, 70] on div "Deliveries All times are displayed using EDT timezone" at bounding box center [803, 61] width 1155 height 29
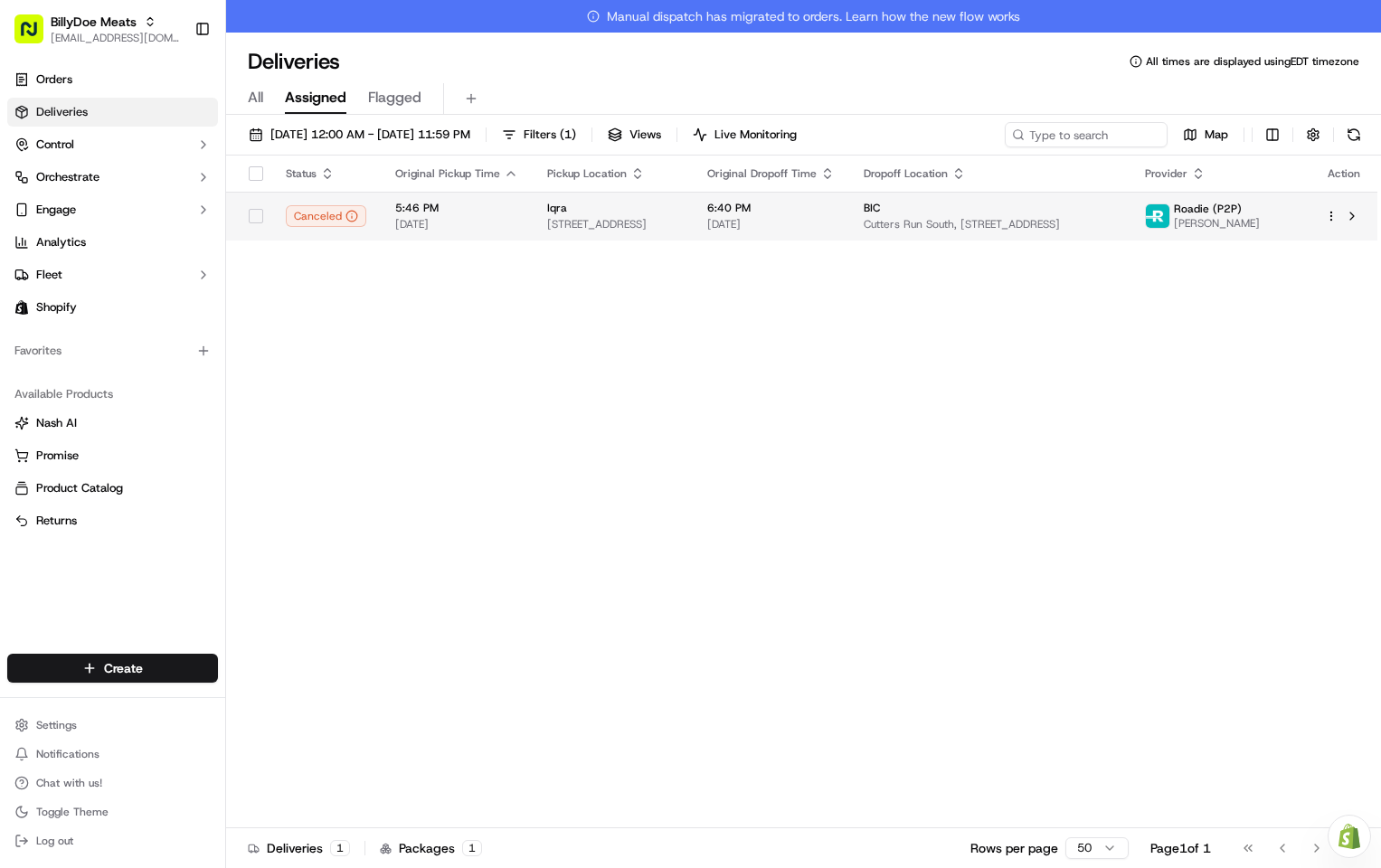
click at [787, 222] on span "[DATE]" at bounding box center [771, 223] width 128 height 14
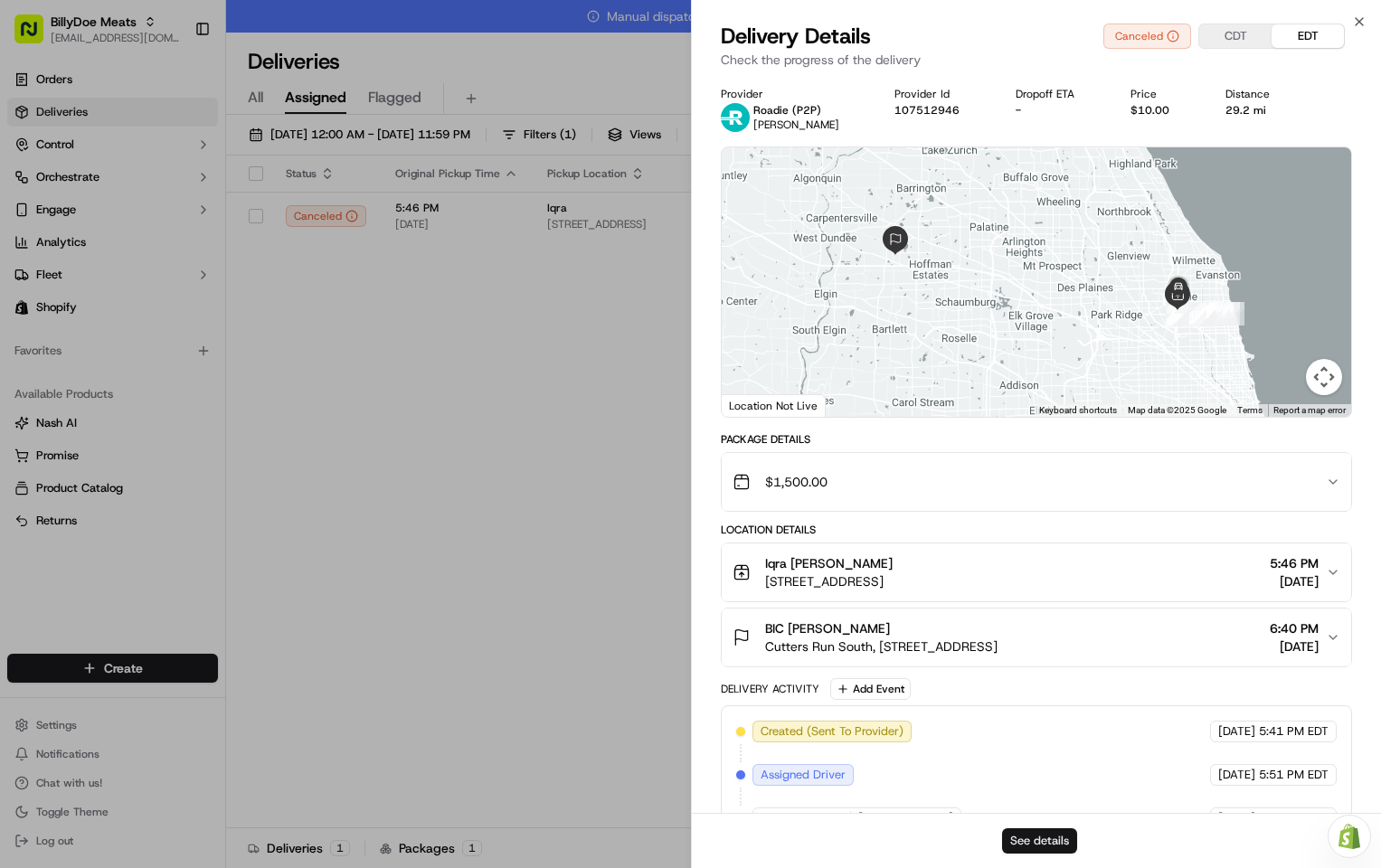
click at [1047, 830] on button "See details" at bounding box center [1040, 840] width 75 height 25
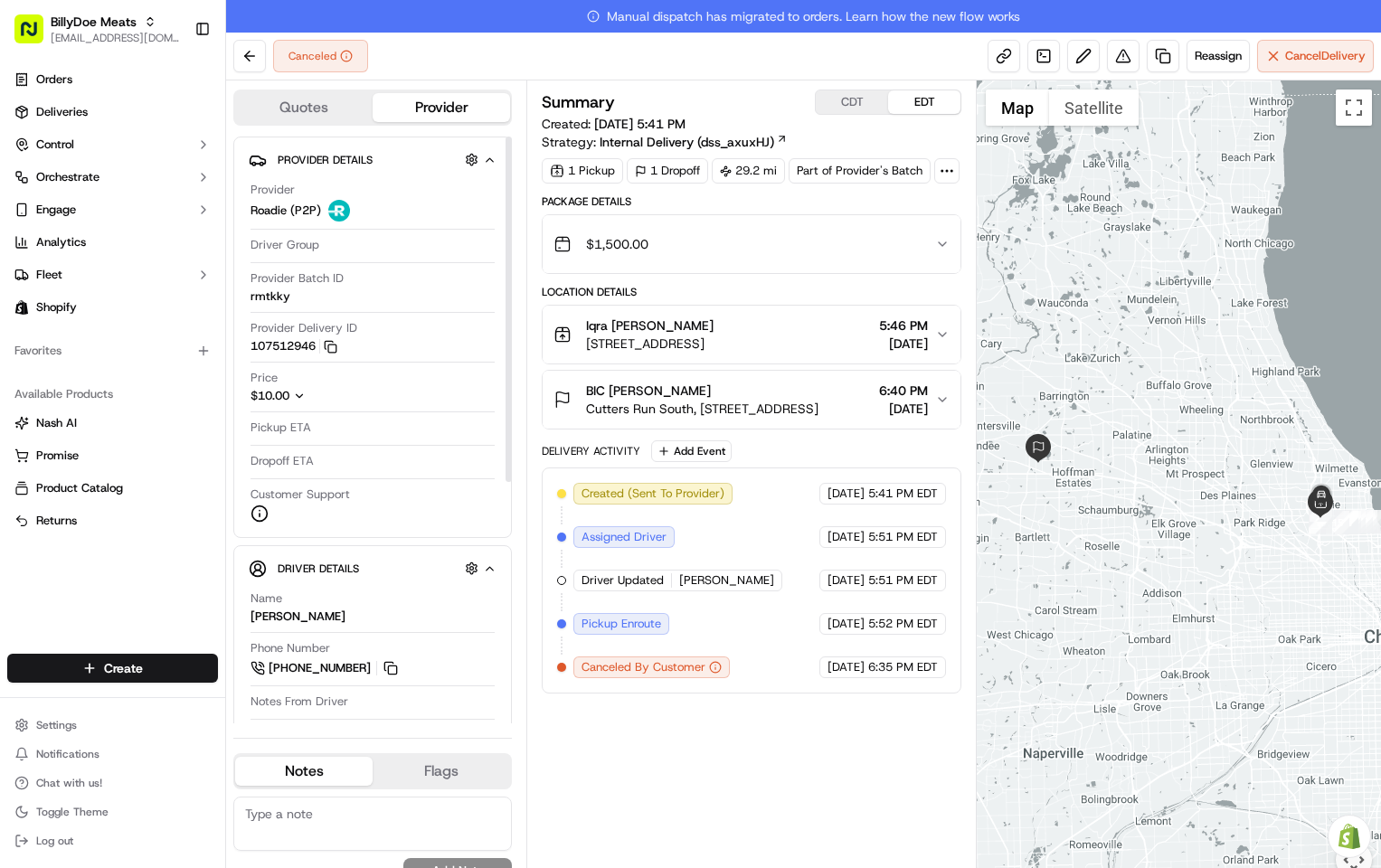
click at [298, 394] on icon "button" at bounding box center [299, 397] width 13 height 13
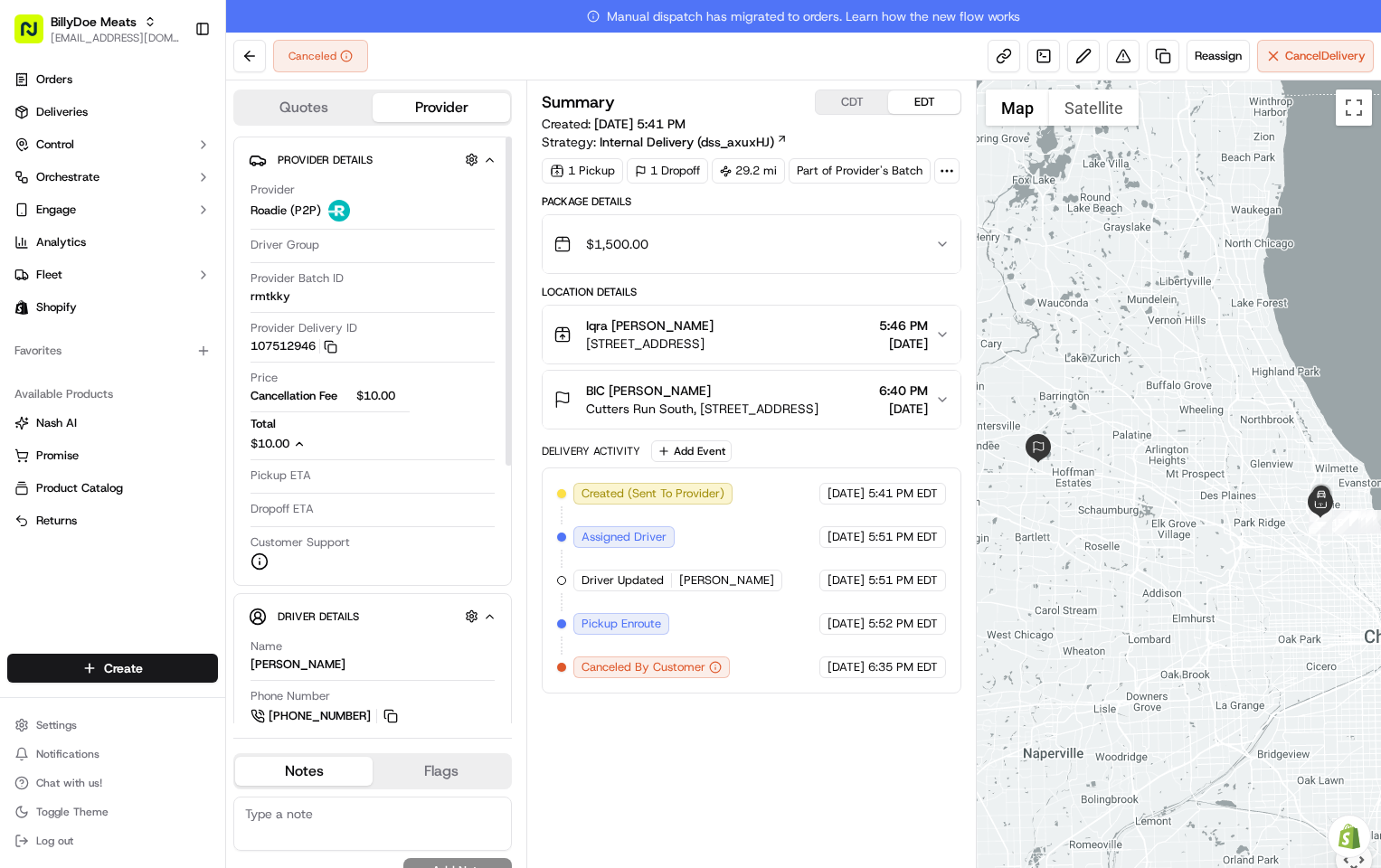
click at [293, 450] on icon "button" at bounding box center [299, 444] width 13 height 13
